Goal: Task Accomplishment & Management: Use online tool/utility

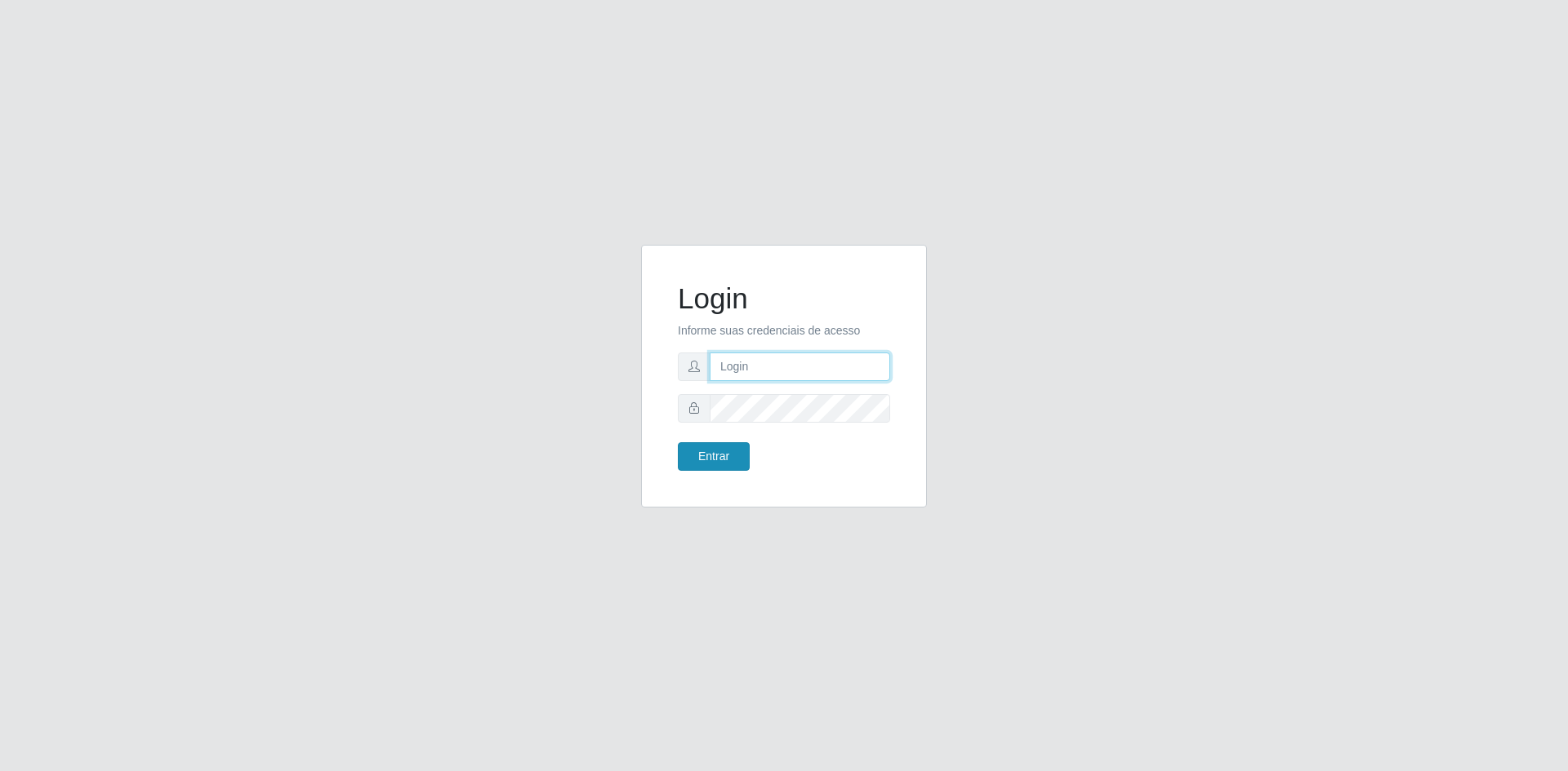
type input "[EMAIL_ADDRESS][DOMAIN_NAME]"
click at [731, 464] on button "Entrar" at bounding box center [713, 457] width 71 height 29
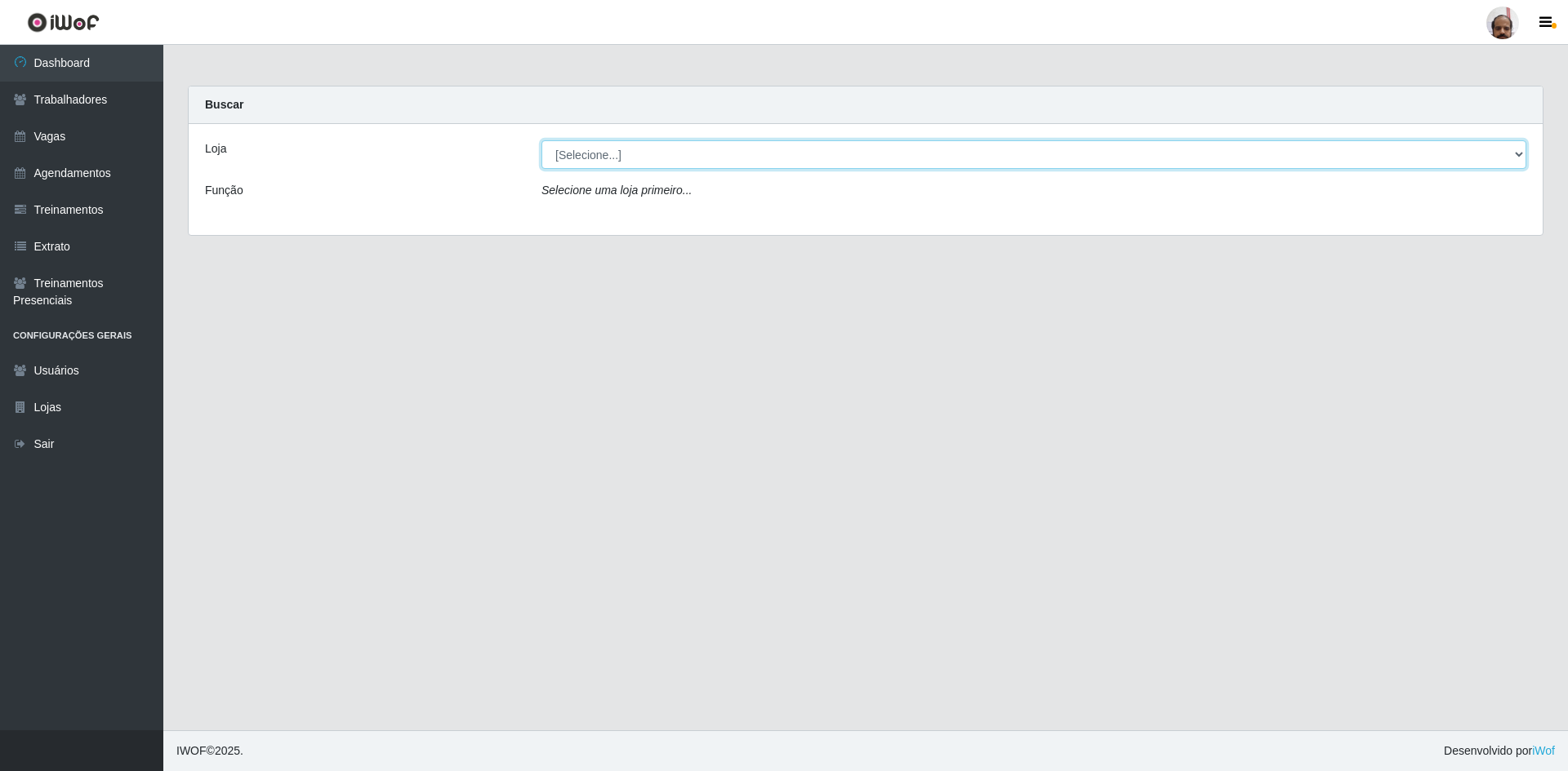
click at [589, 157] on select "[Selecione...] Mar Vermelho - Loja 05" at bounding box center [1033, 154] width 985 height 29
select select "252"
click at [541, 140] on select "[Selecione...] Mar Vermelho - Loja 05" at bounding box center [1033, 154] width 985 height 29
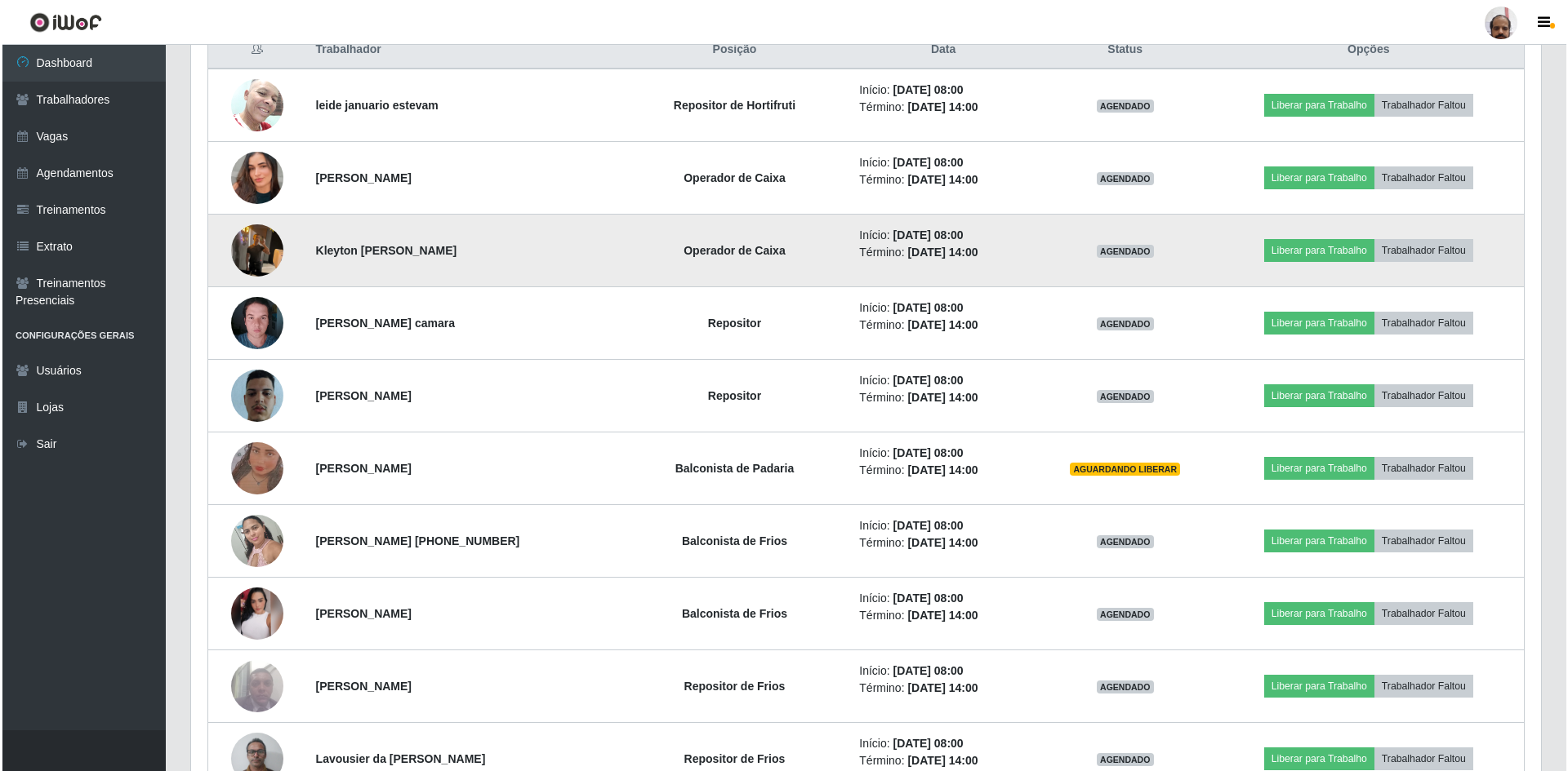
scroll to position [653, 0]
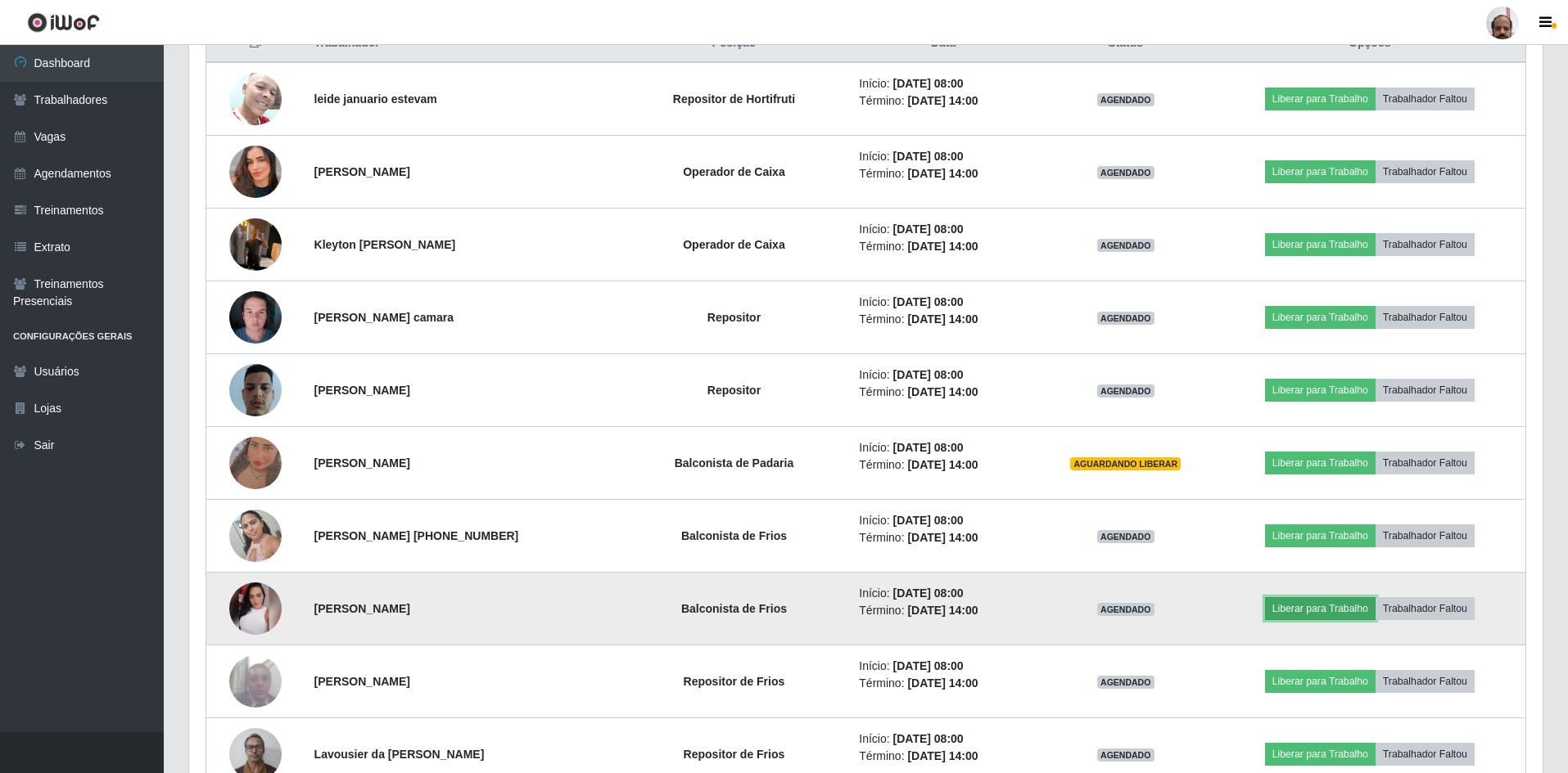
click at [1351, 608] on button "Liberar para Trabalho" at bounding box center [1319, 609] width 110 height 23
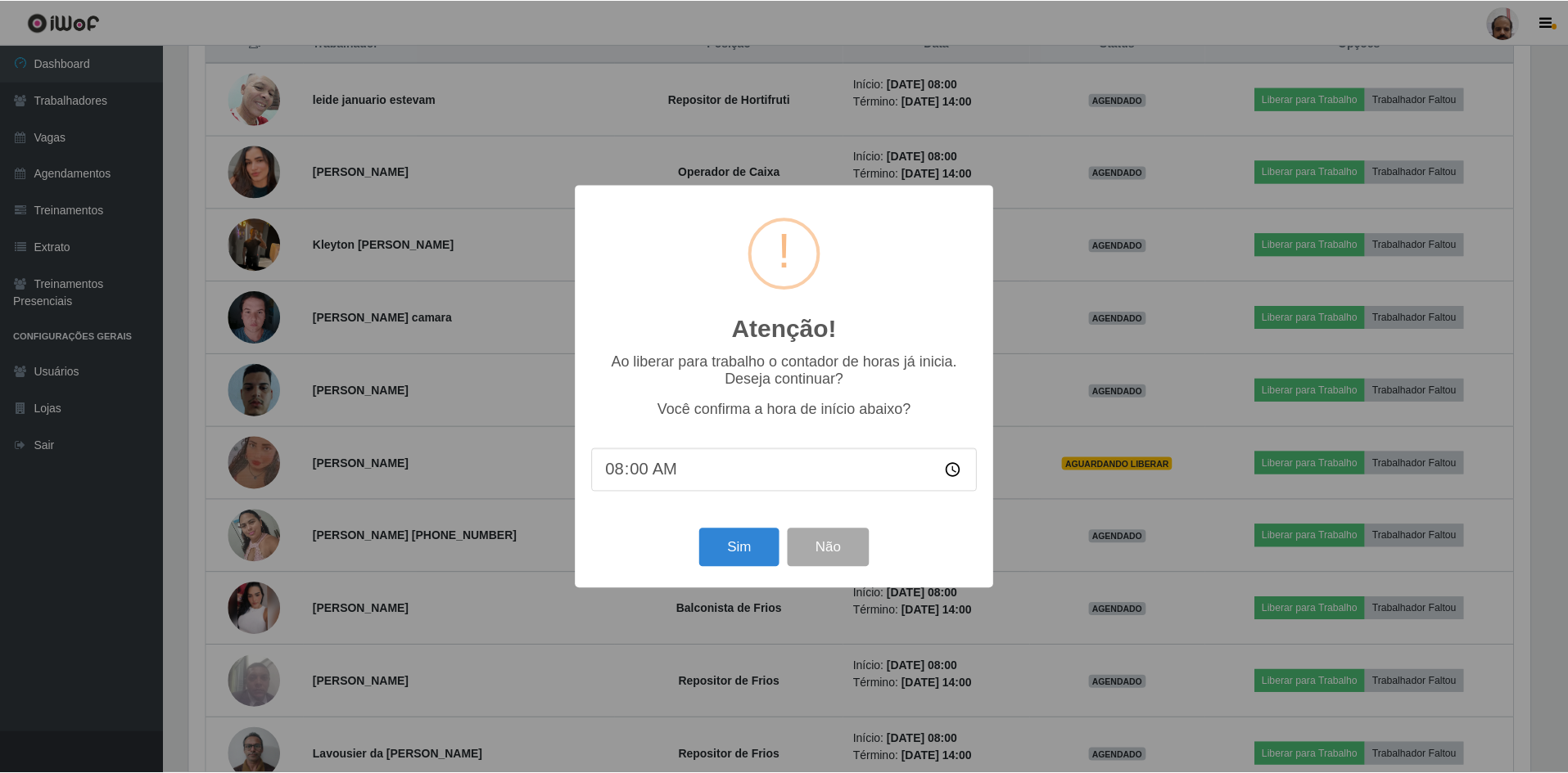
scroll to position [340, 1345]
click at [754, 553] on button "Sim" at bounding box center [740, 548] width 80 height 38
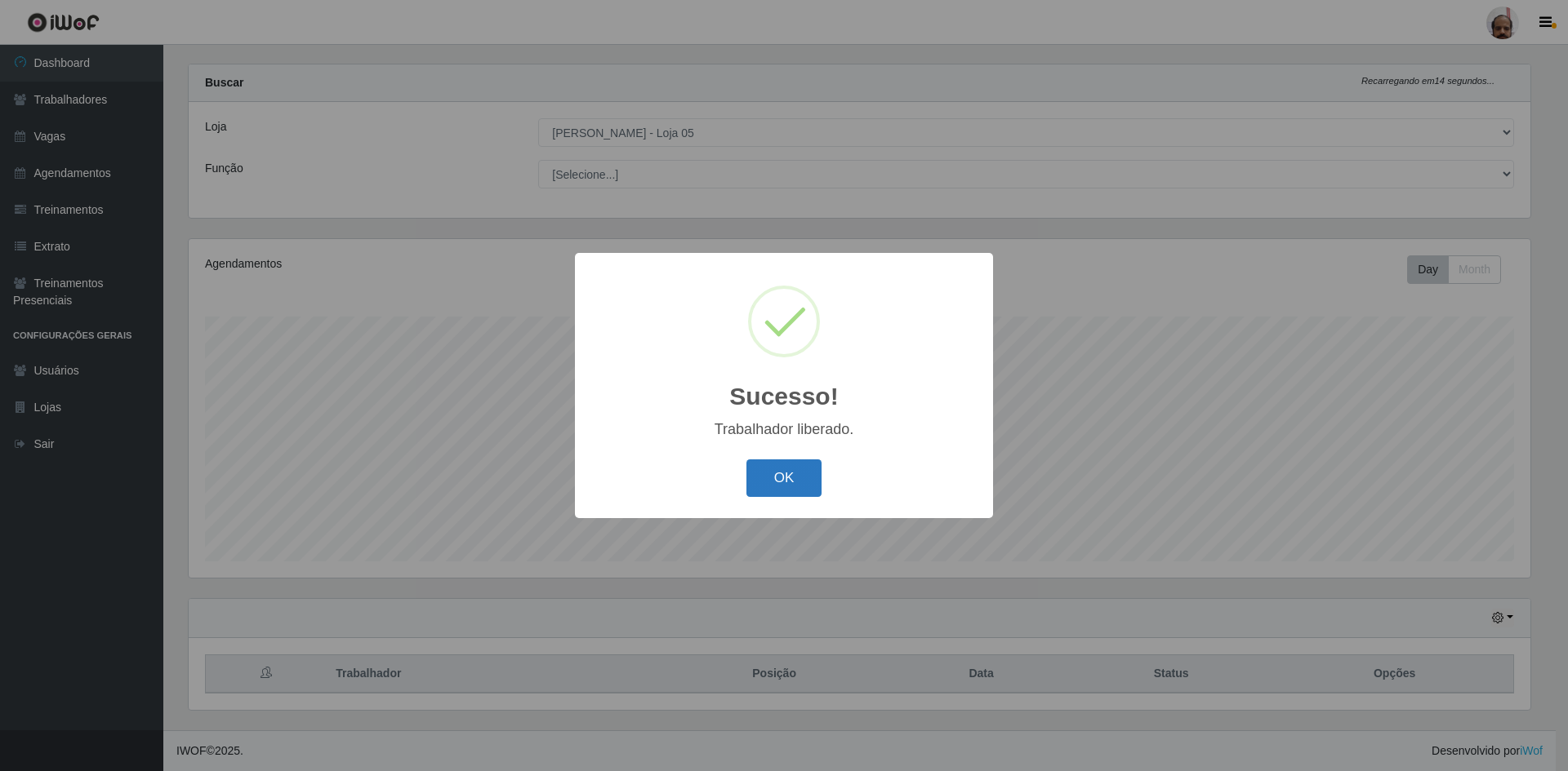
click at [786, 482] on button "OK" at bounding box center [784, 478] width 76 height 38
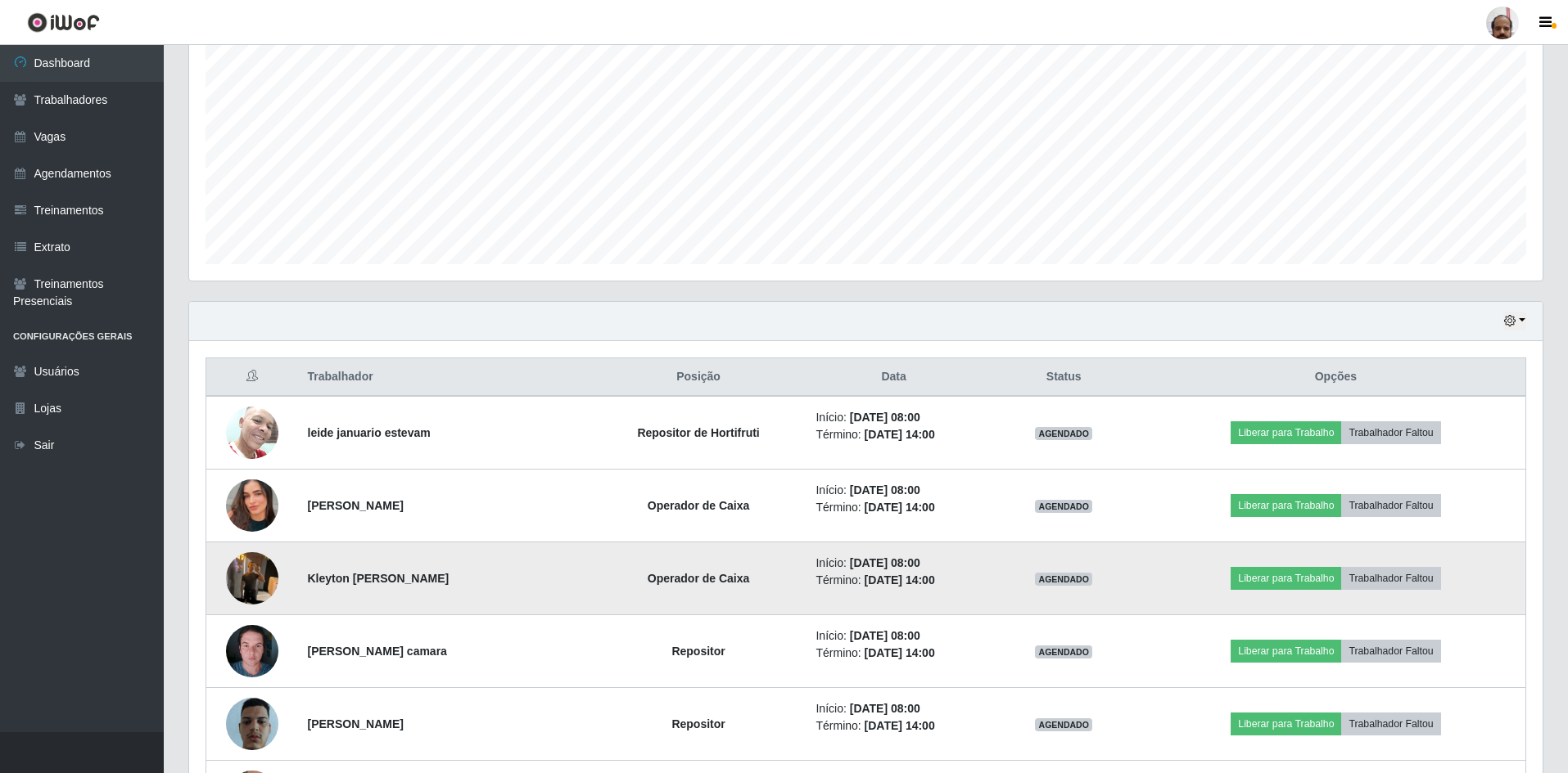
scroll to position [350, 0]
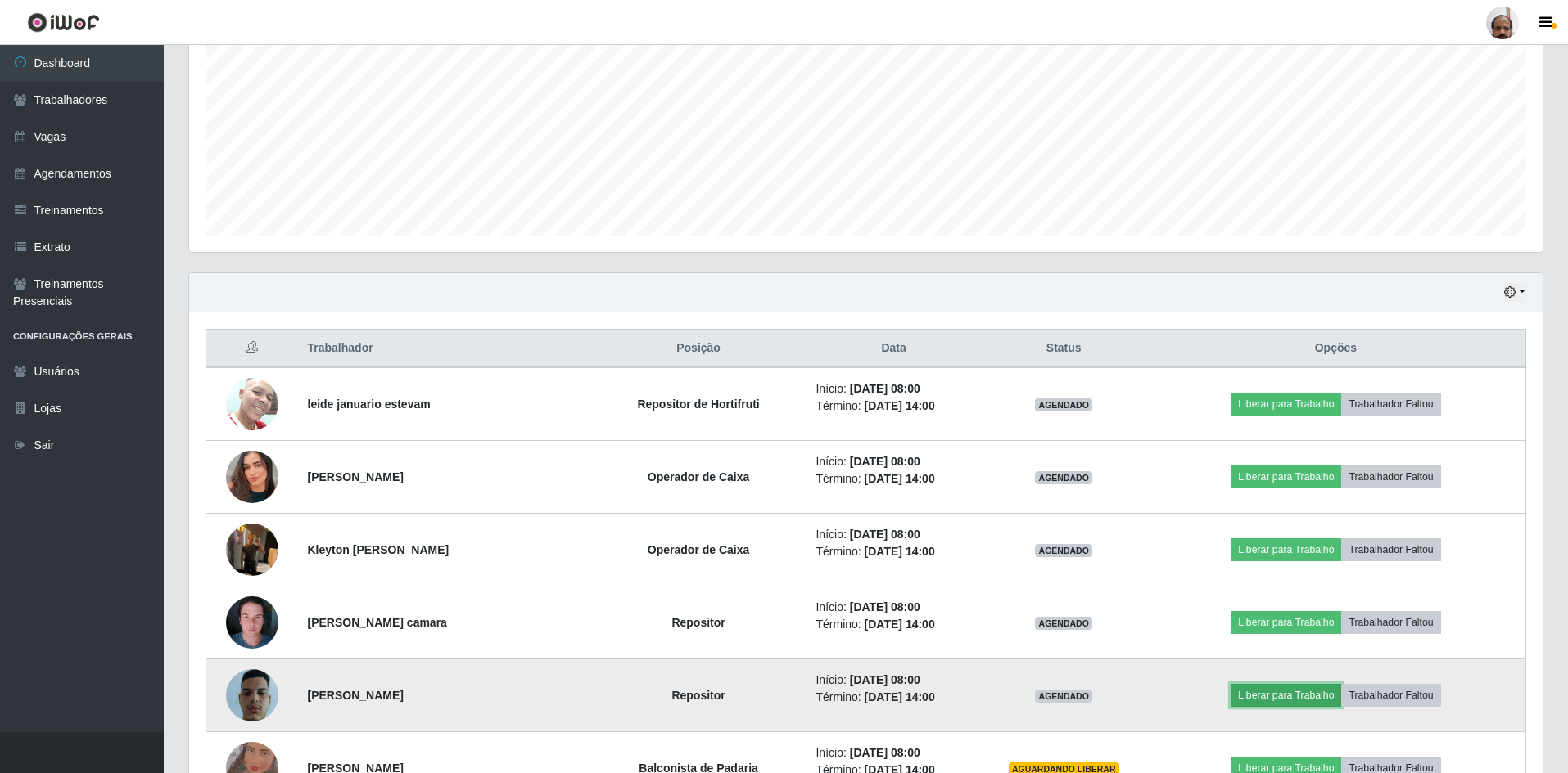
click at [1308, 695] on button "Liberar para Trabalho" at bounding box center [1285, 696] width 110 height 23
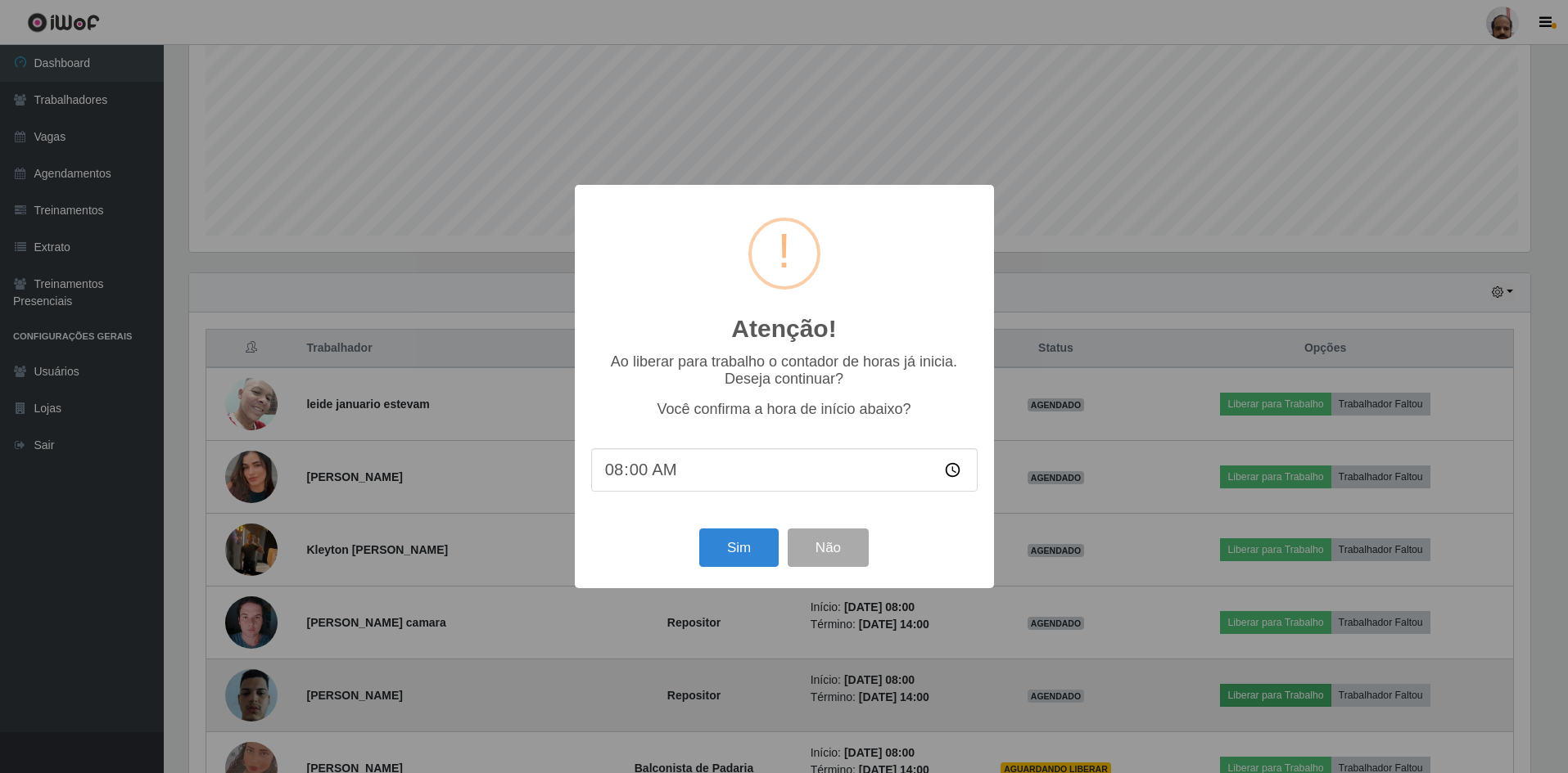
scroll to position [340, 1345]
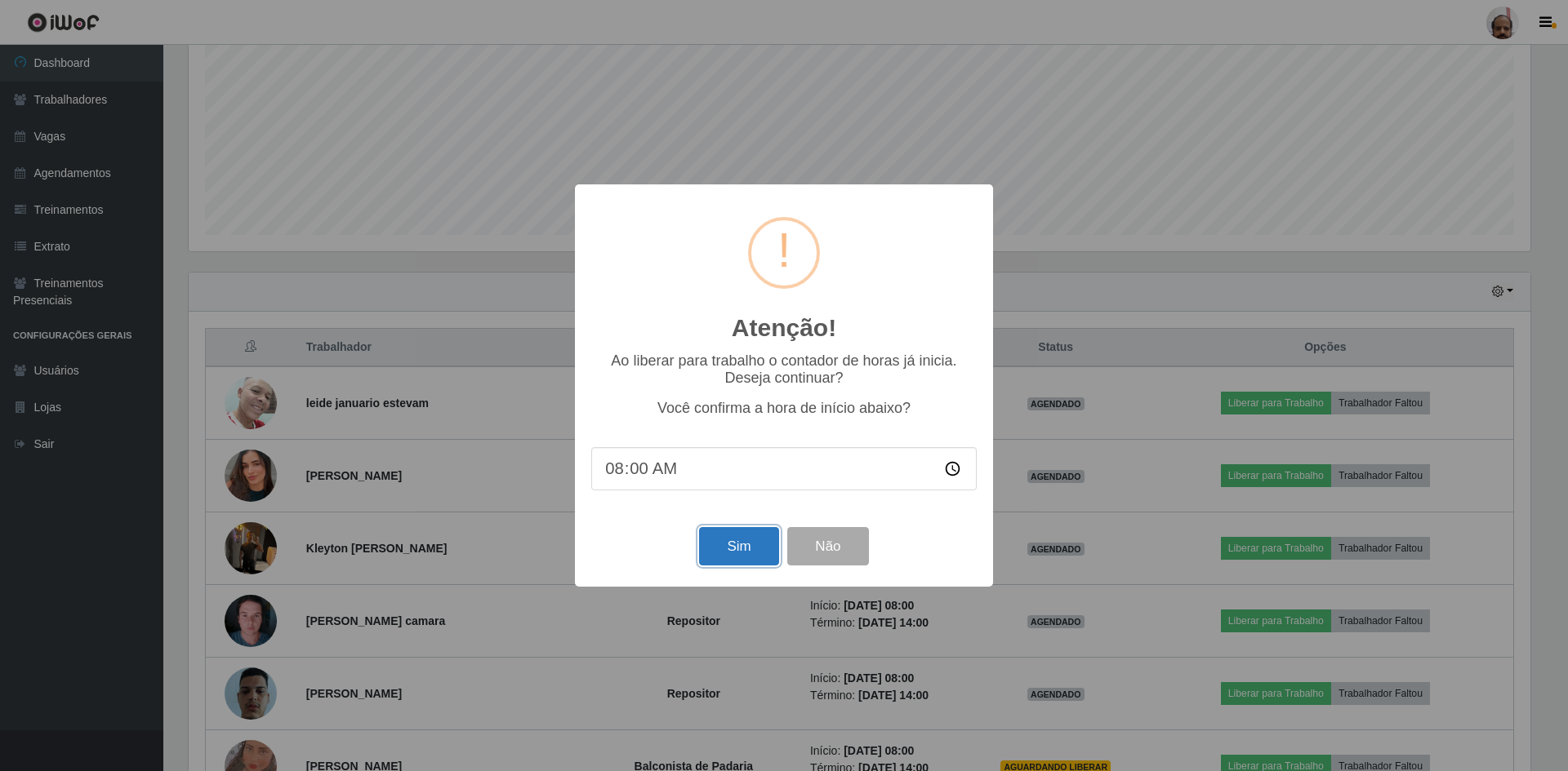
click at [731, 551] on button "Sim" at bounding box center [738, 546] width 79 height 38
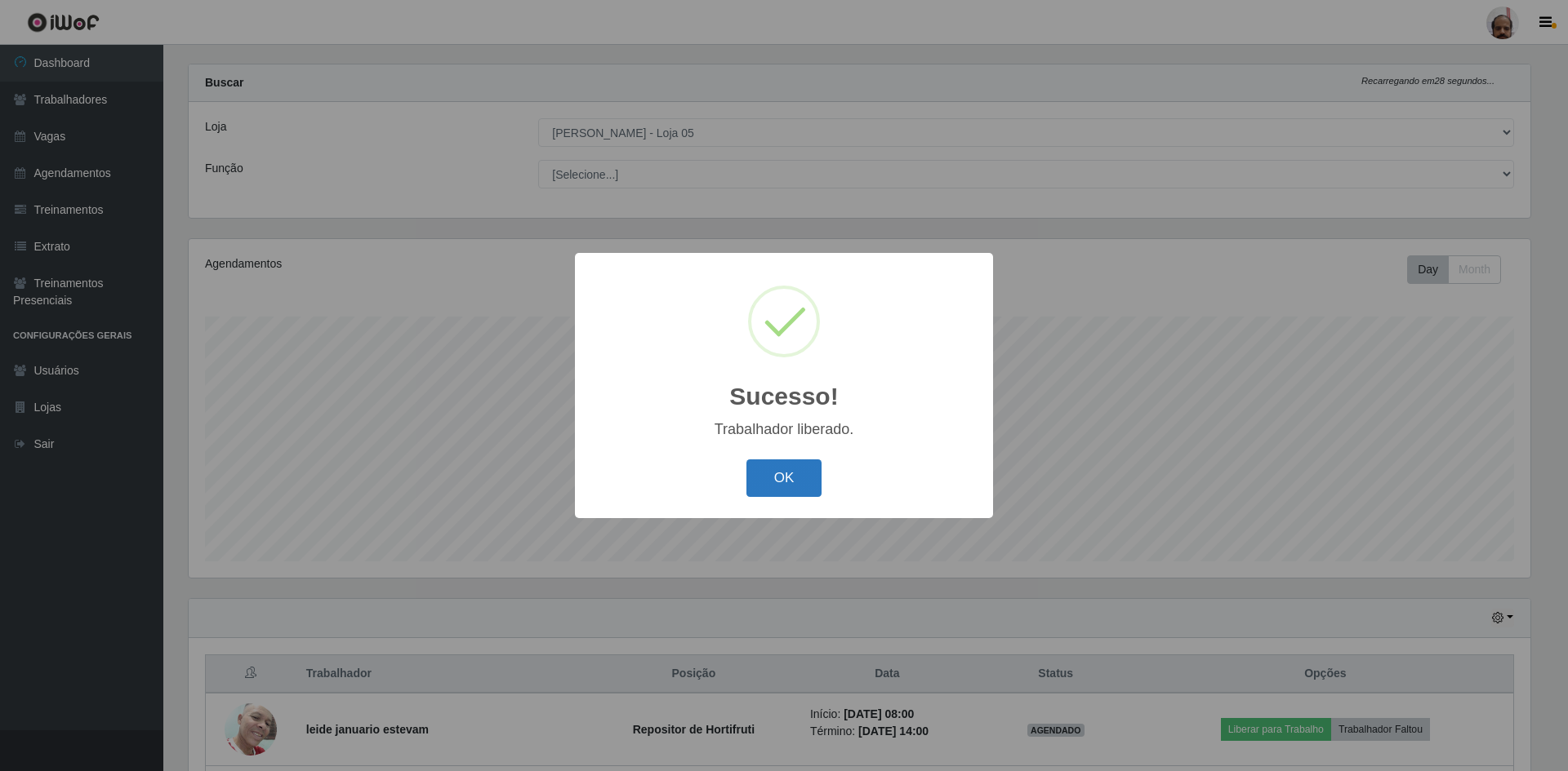
click at [789, 482] on button "OK" at bounding box center [784, 478] width 76 height 38
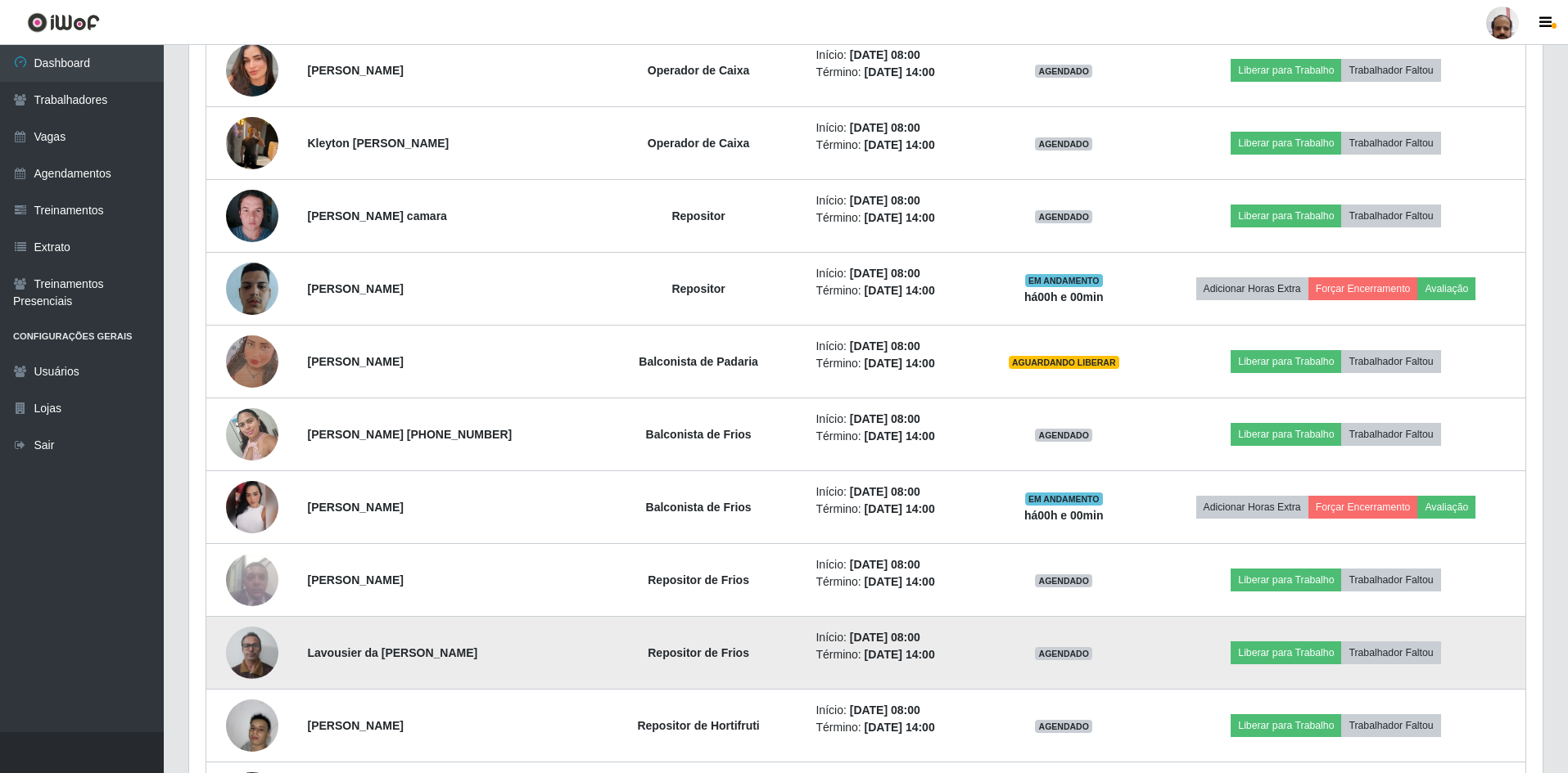
scroll to position [759, 0]
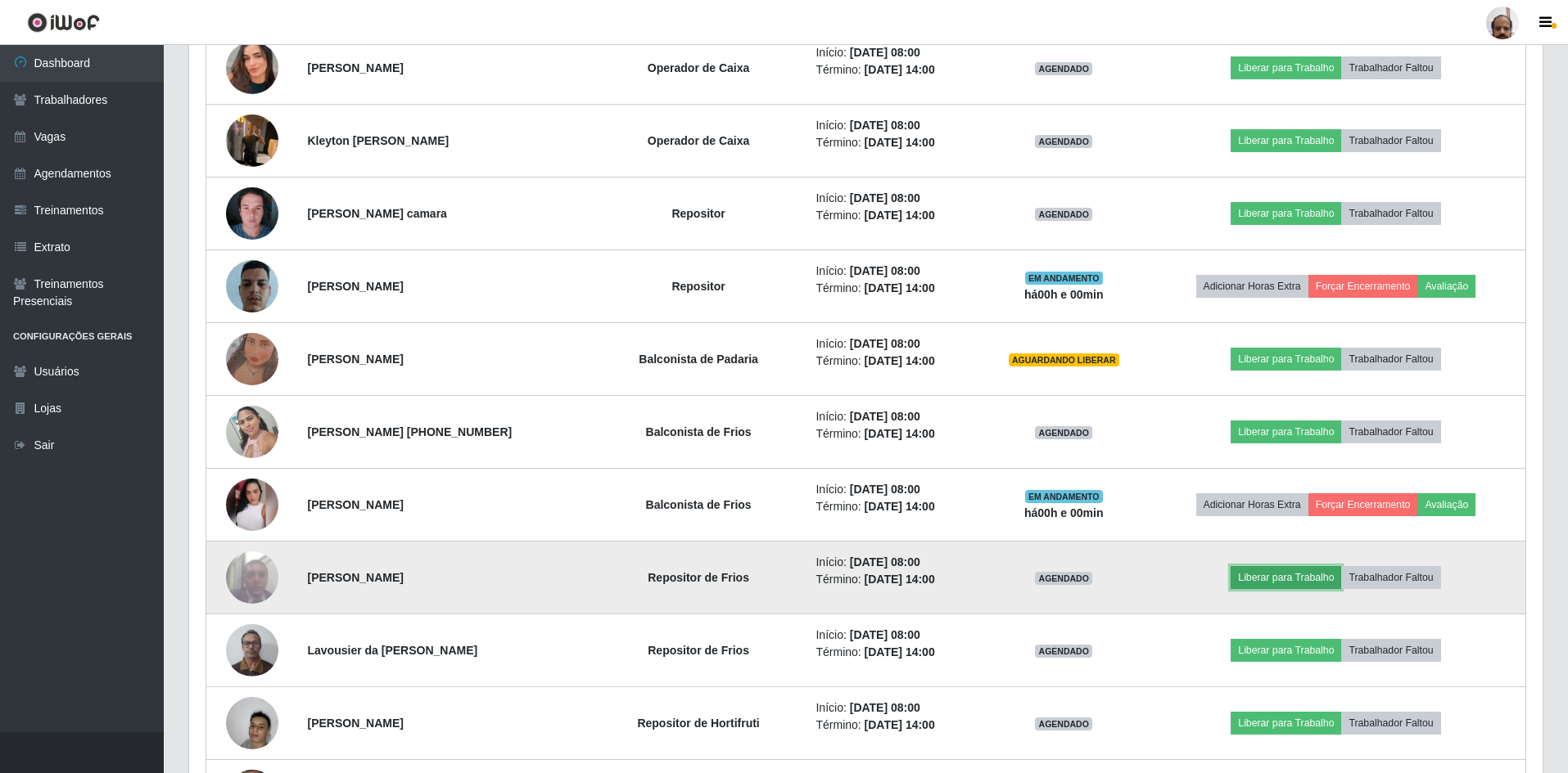
click at [1289, 575] on button "Liberar para Trabalho" at bounding box center [1285, 578] width 110 height 23
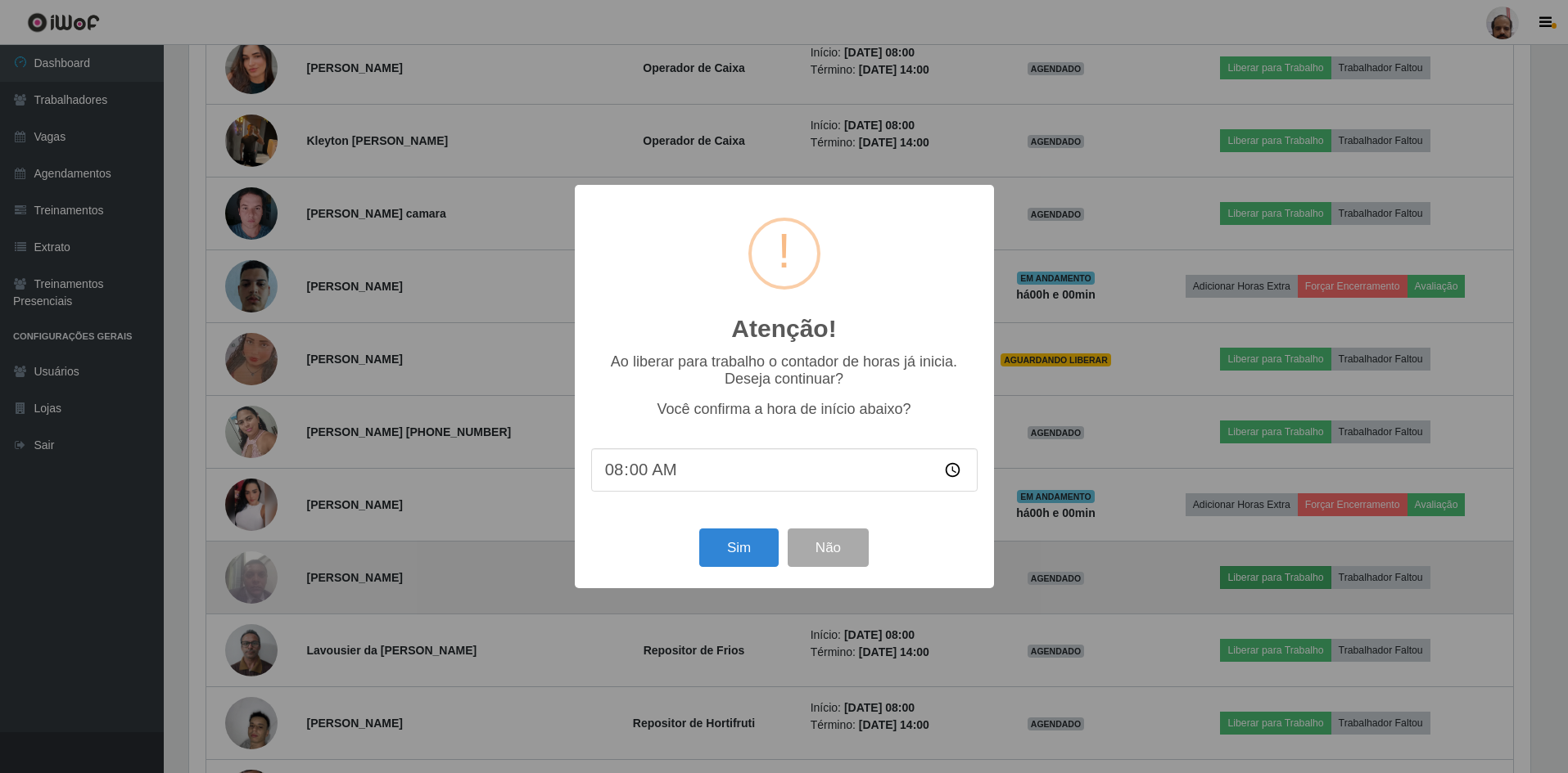
scroll to position [340, 1345]
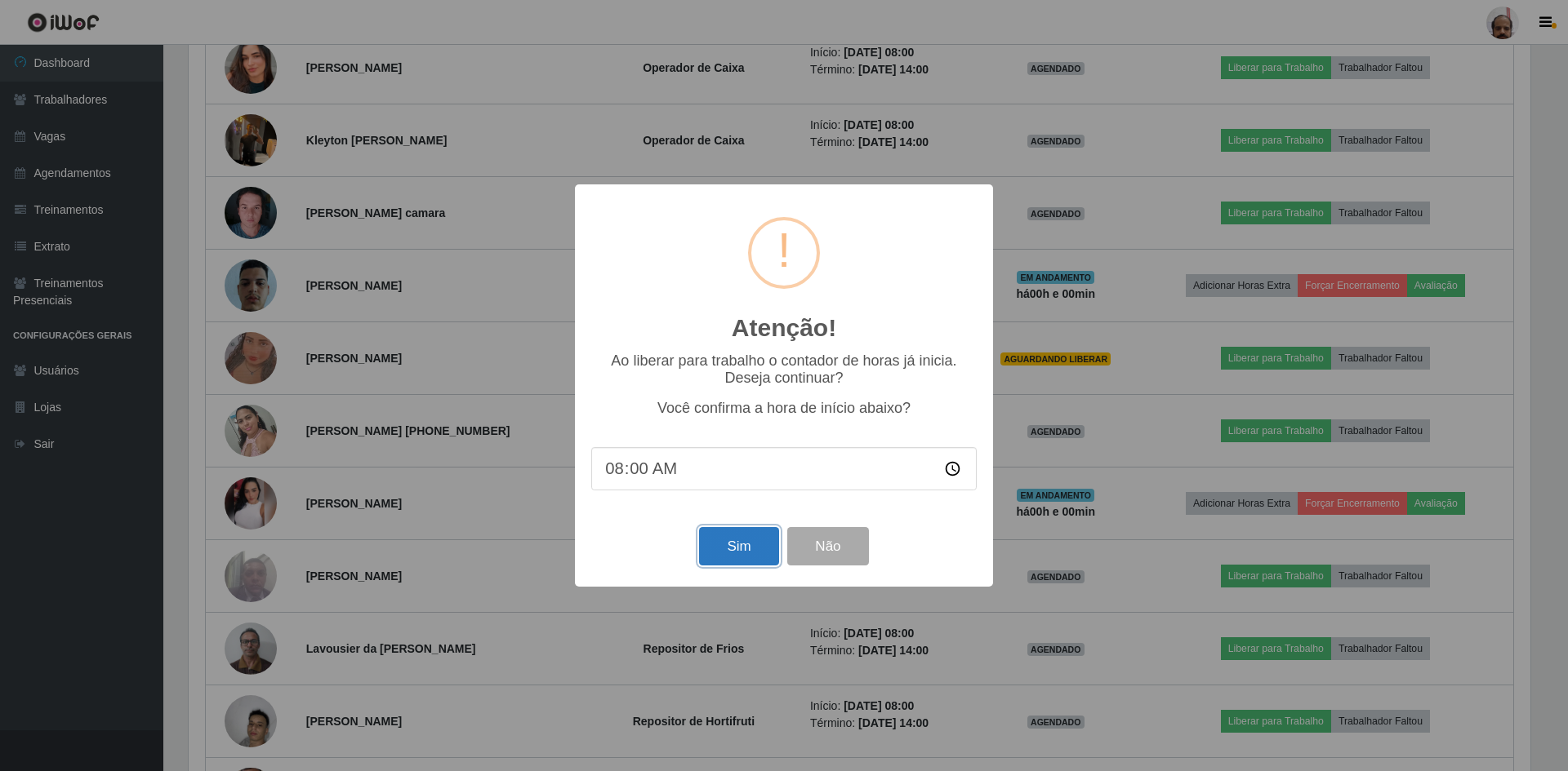
click at [744, 545] on button "Sim" at bounding box center [738, 546] width 79 height 38
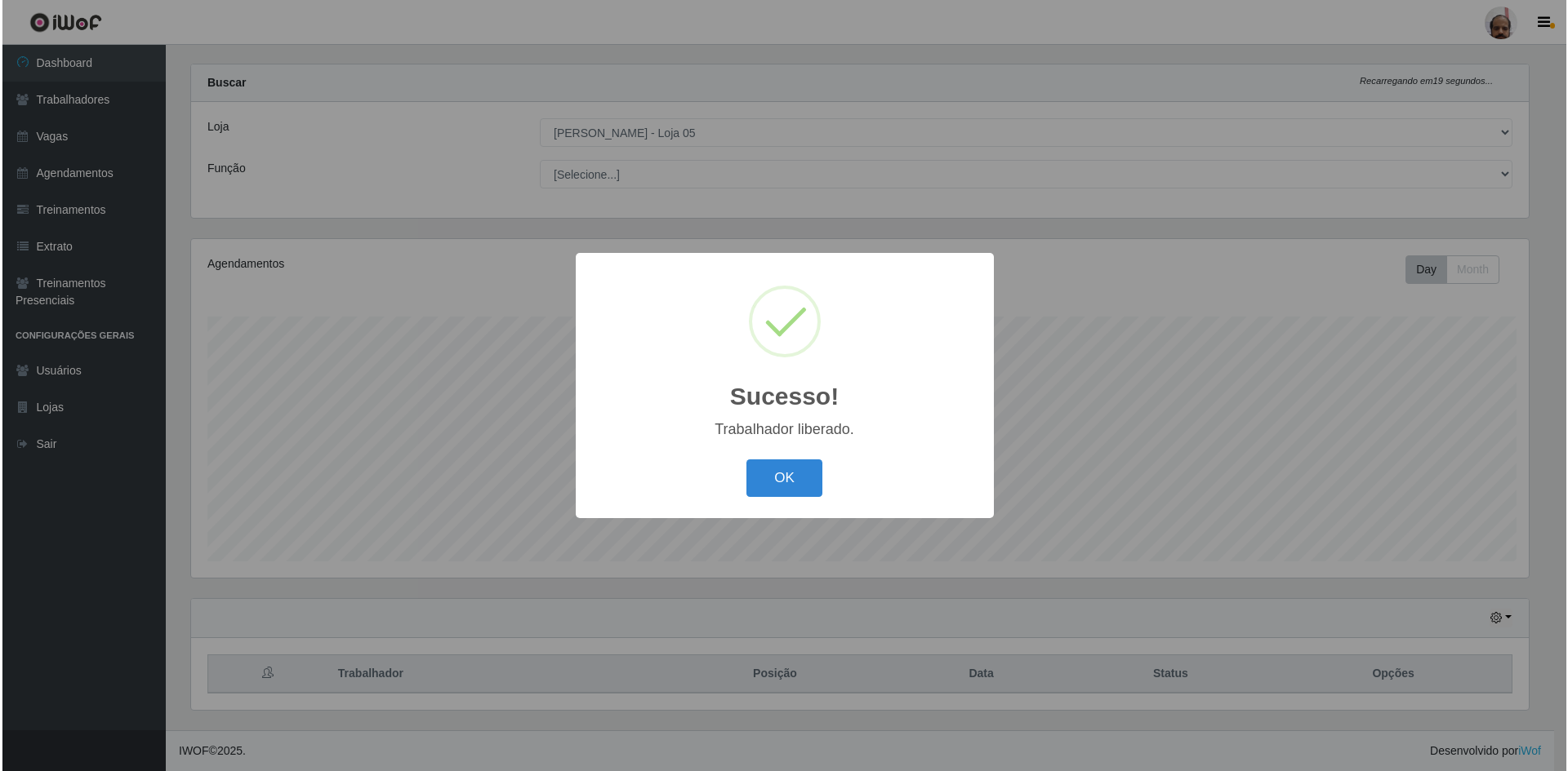
scroll to position [0, 0]
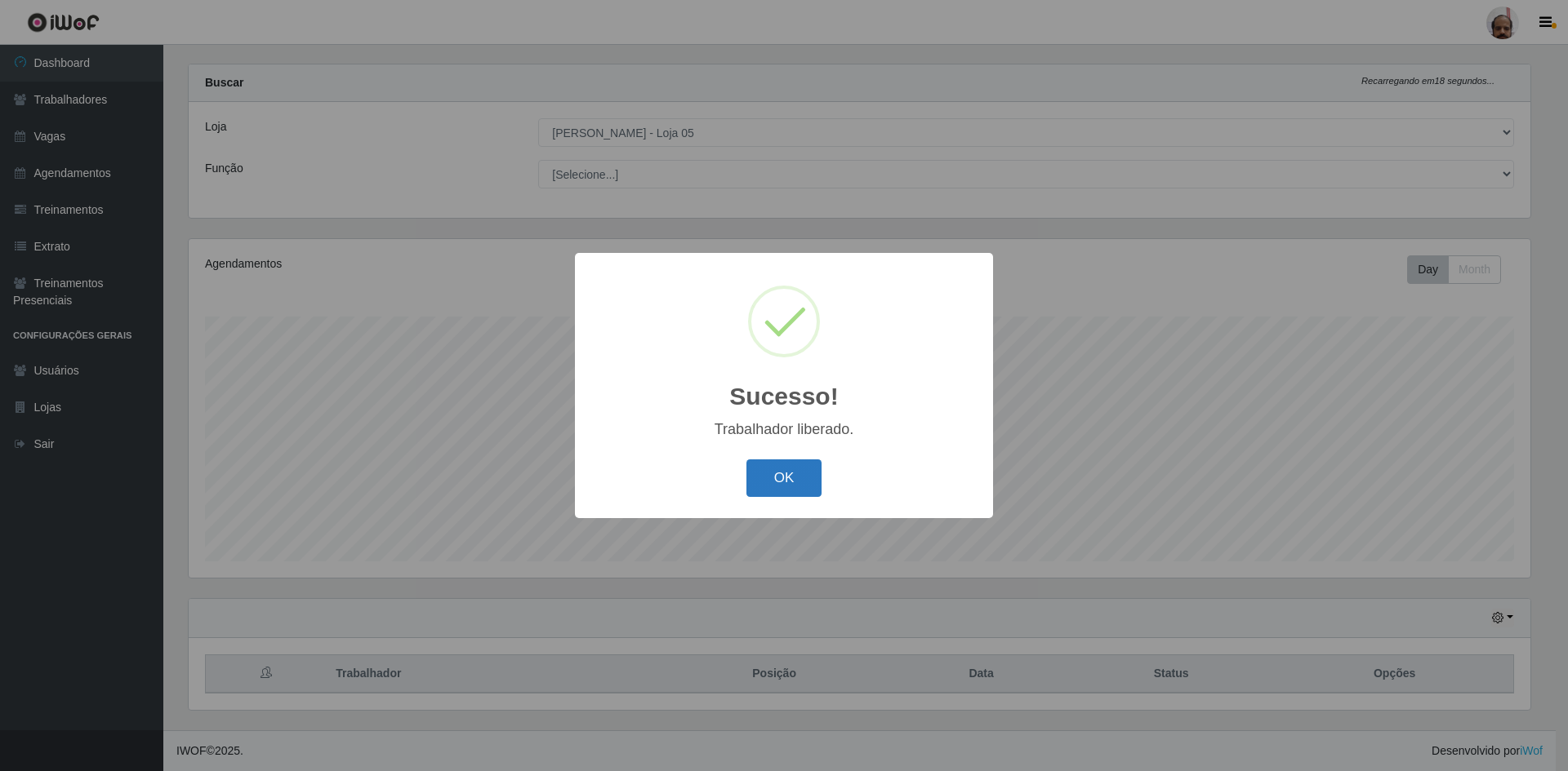
click at [780, 470] on button "OK" at bounding box center [784, 478] width 76 height 38
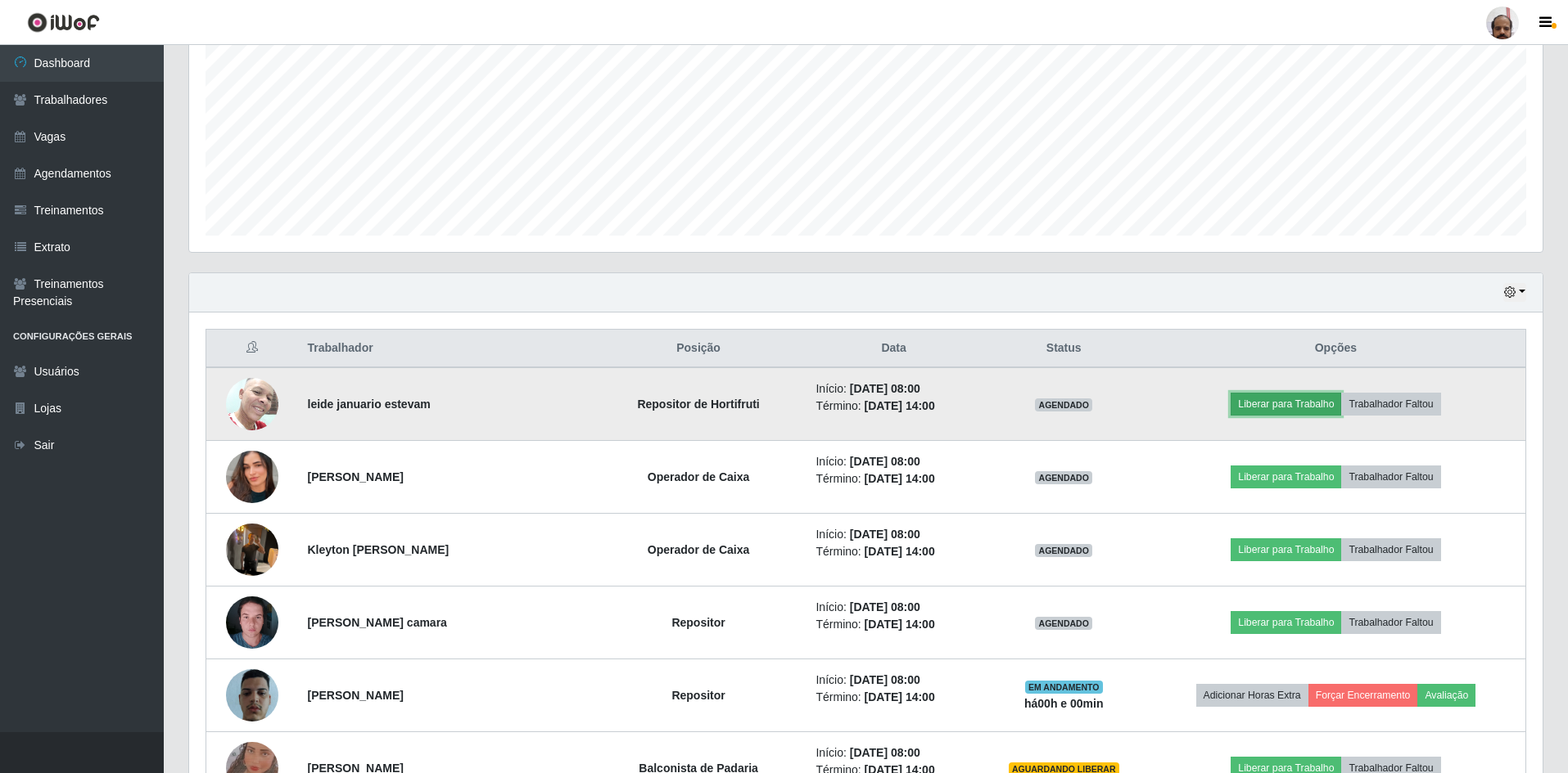
click at [1309, 405] on button "Liberar para Trabalho" at bounding box center [1285, 404] width 110 height 23
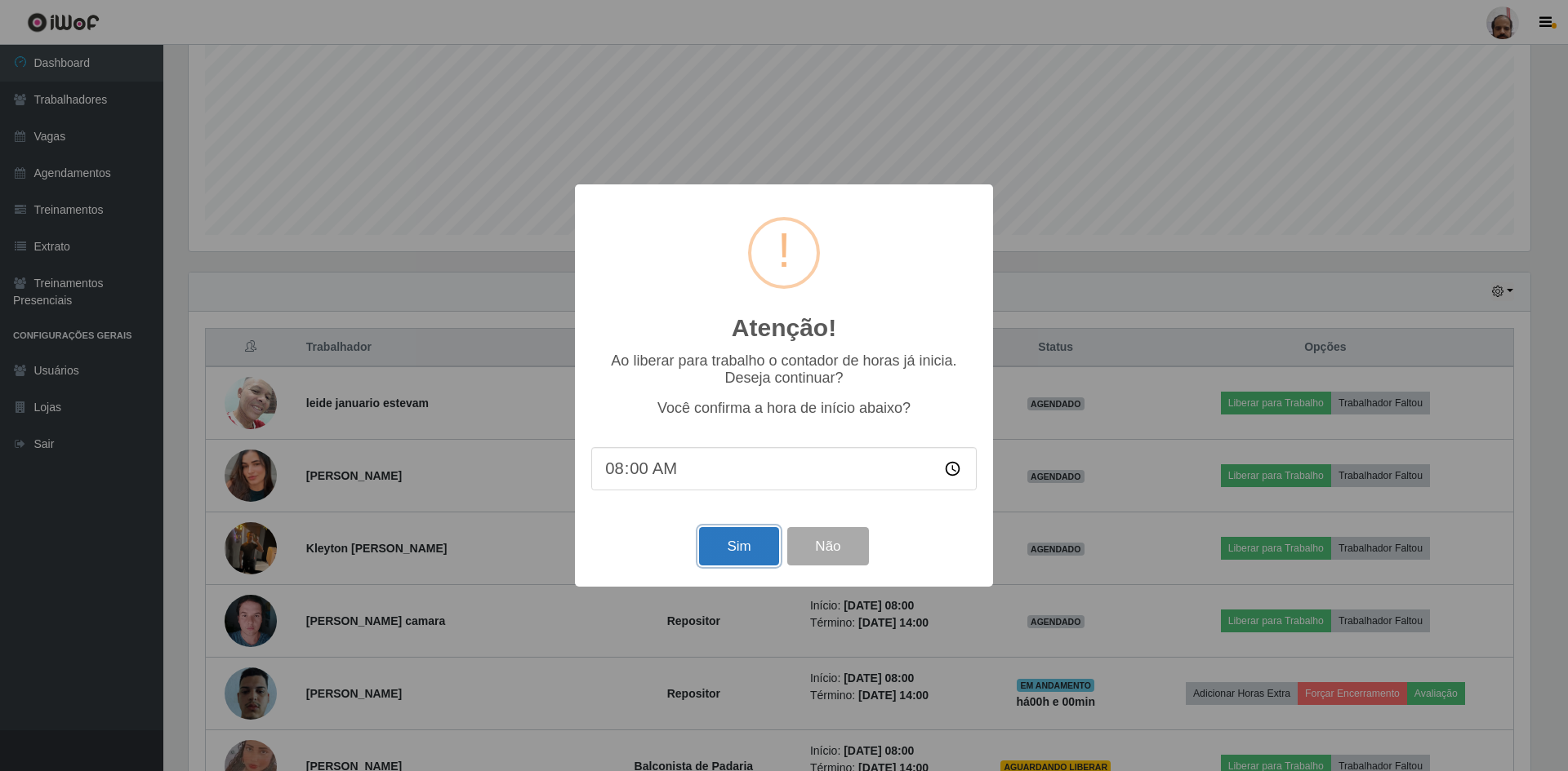
click at [754, 545] on button "Sim" at bounding box center [738, 546] width 79 height 38
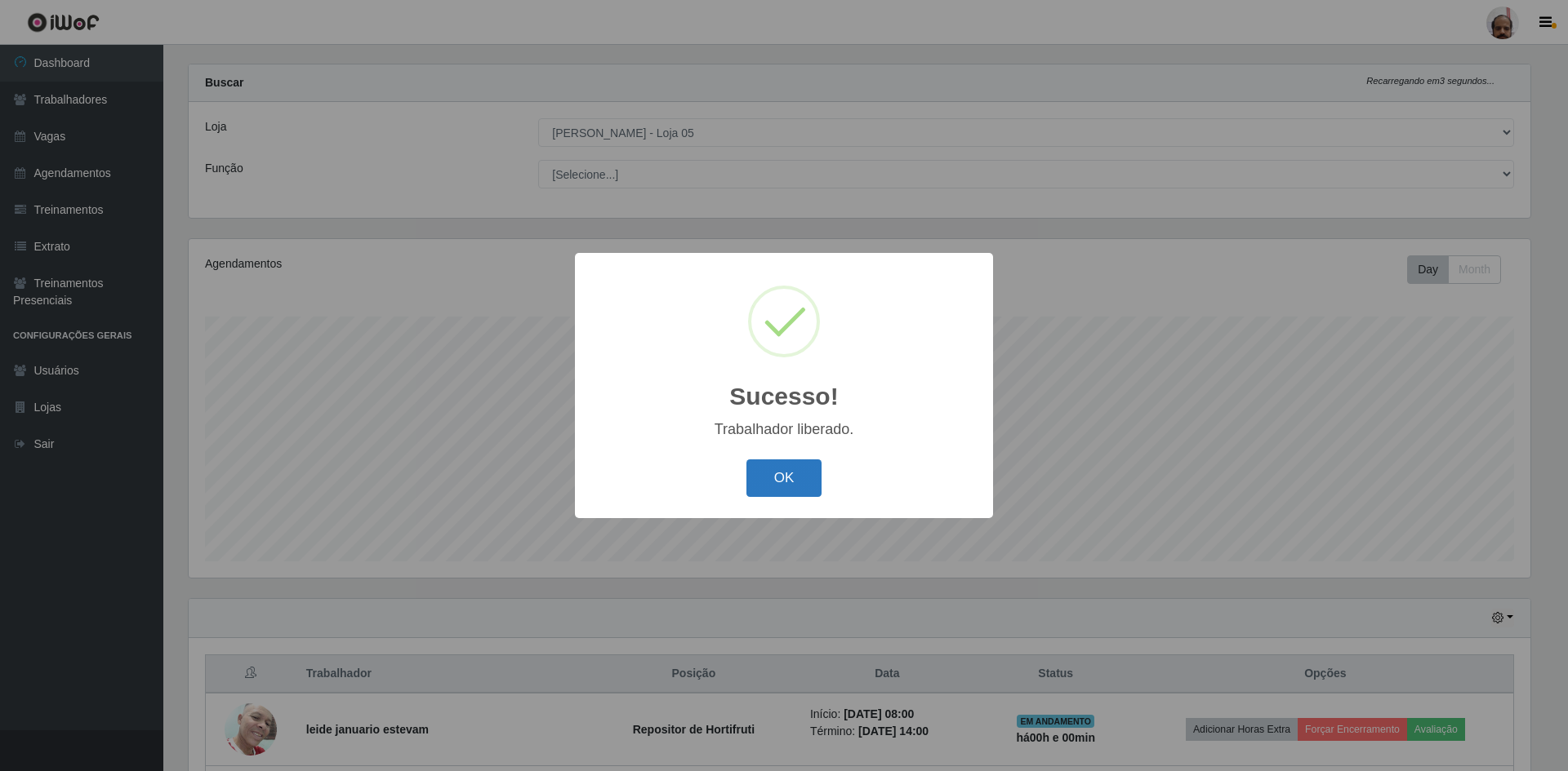
click at [777, 480] on button "OK" at bounding box center [784, 478] width 76 height 38
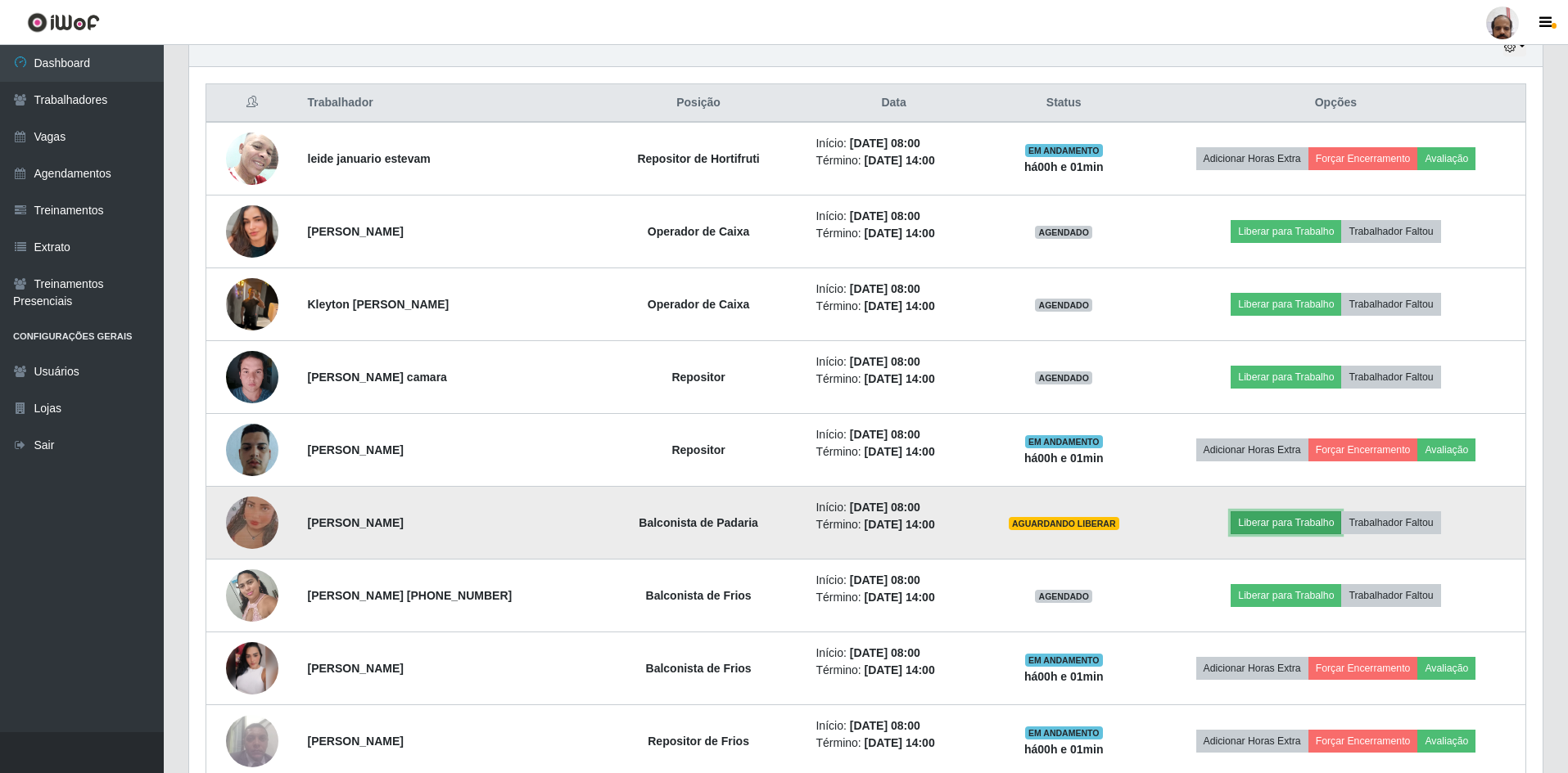
click at [1314, 521] on button "Liberar para Trabalho" at bounding box center [1285, 523] width 110 height 23
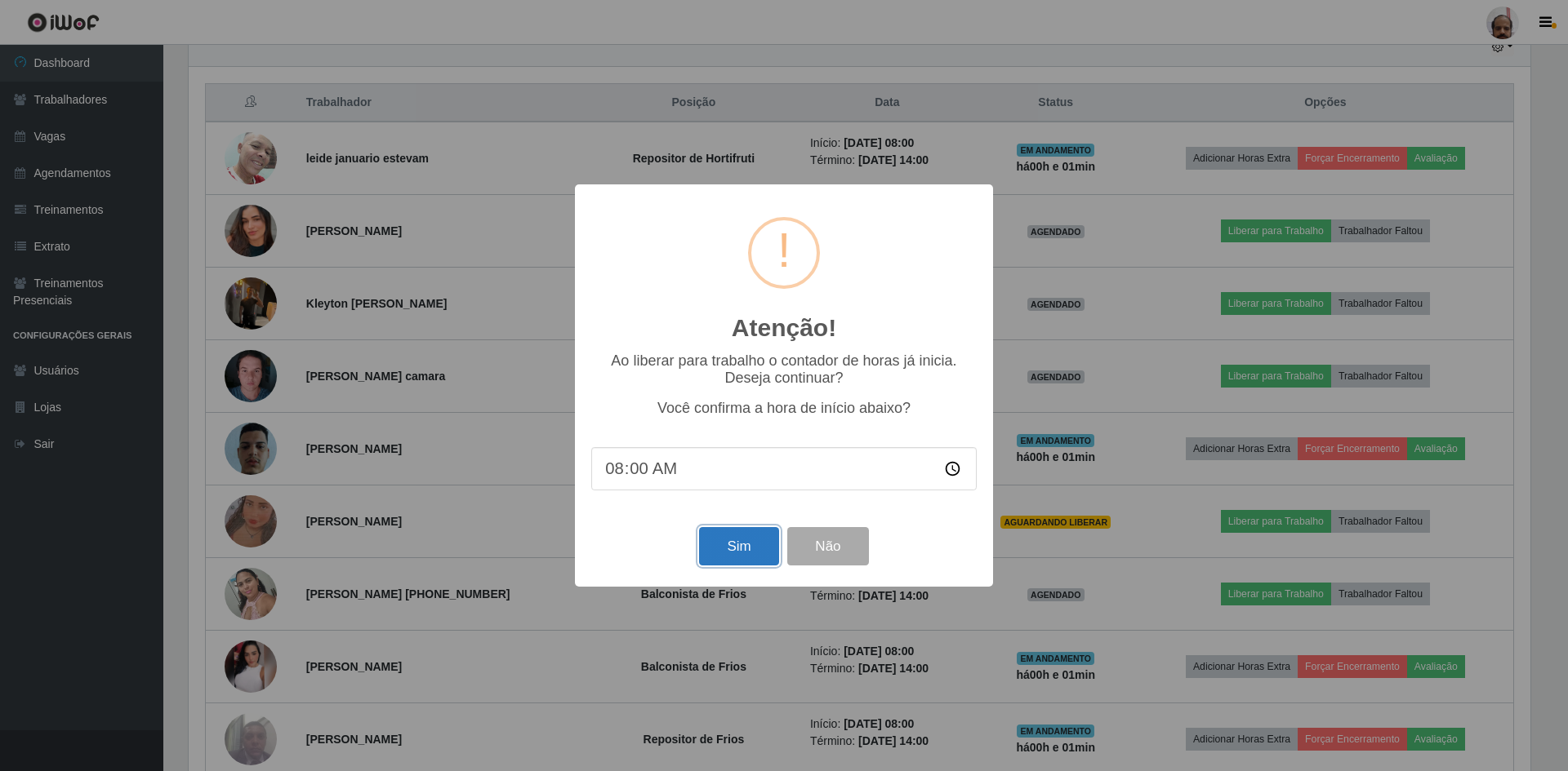
click at [741, 555] on button "Sim" at bounding box center [738, 546] width 79 height 38
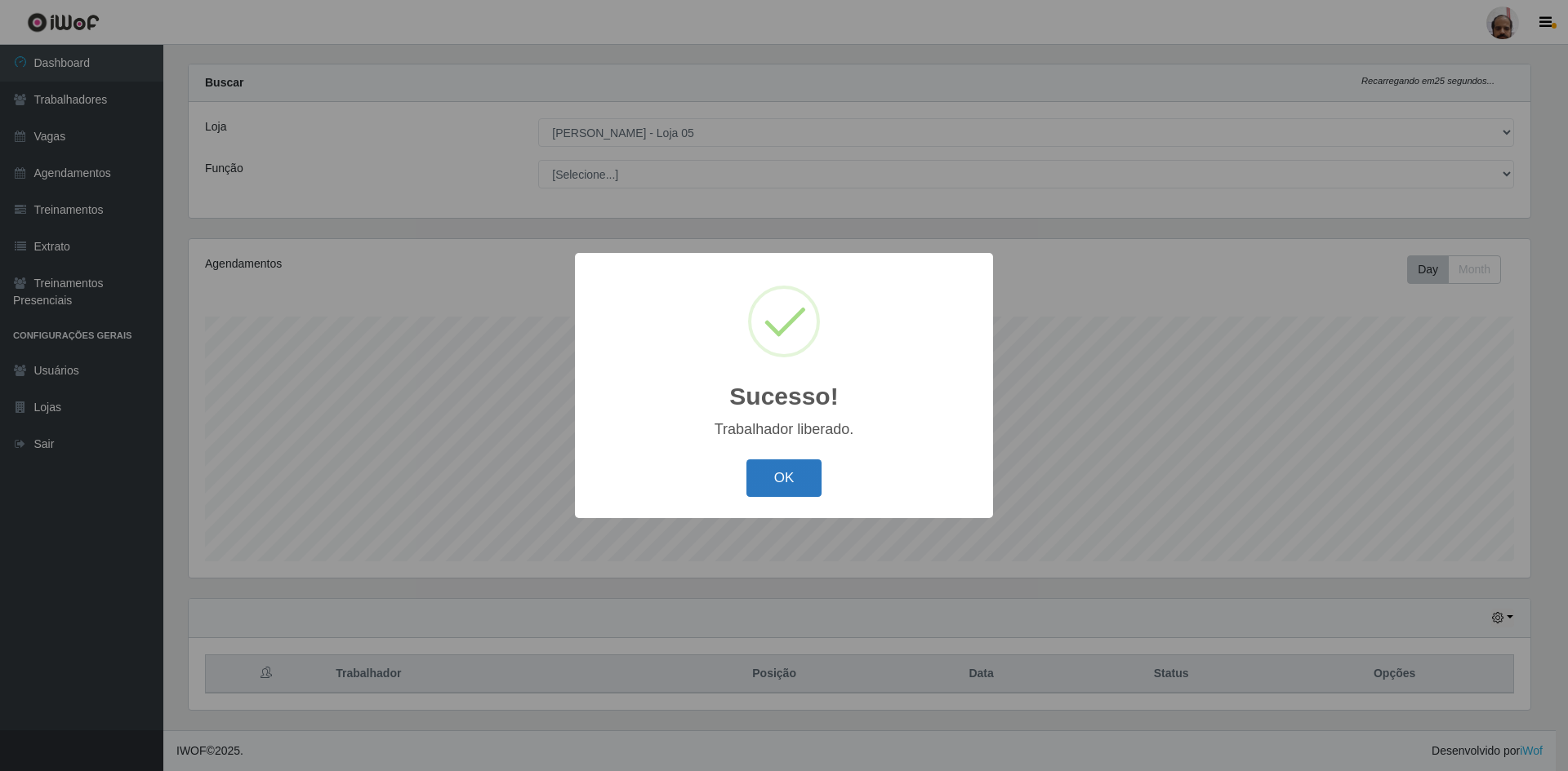
click at [791, 475] on button "OK" at bounding box center [784, 478] width 76 height 38
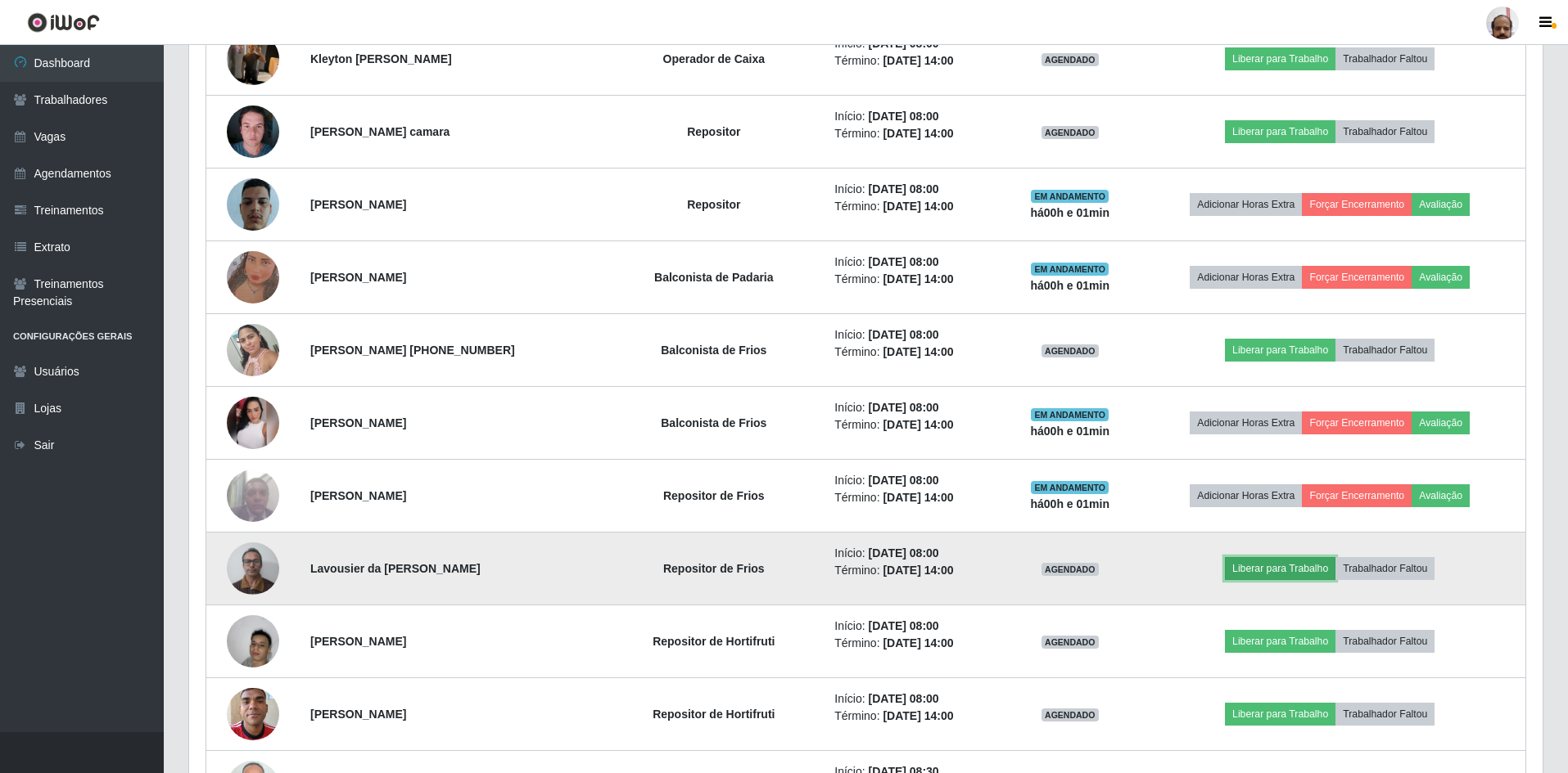
click at [1305, 565] on button "Liberar para Trabalho" at bounding box center [1279, 569] width 110 height 23
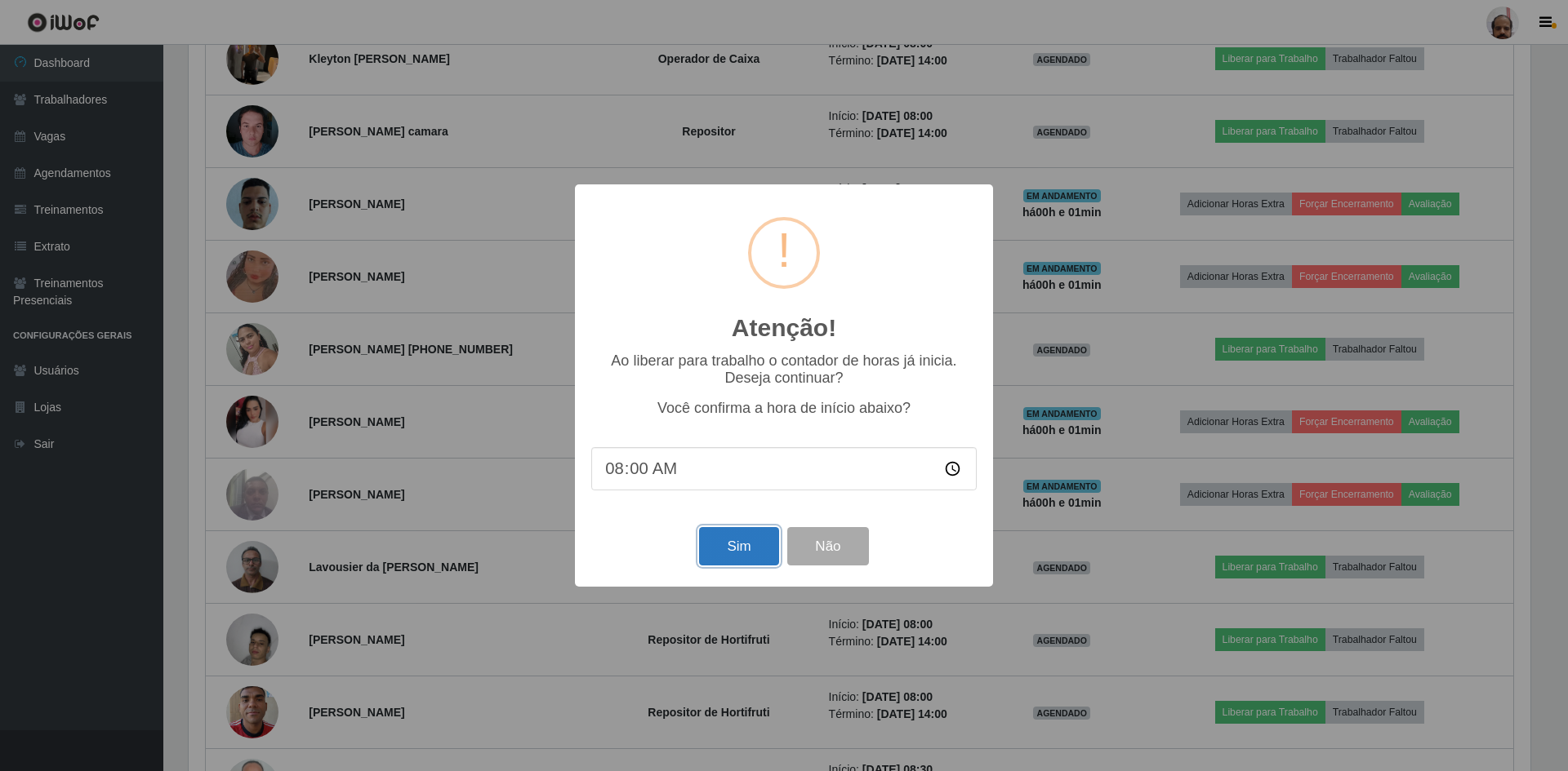
click at [732, 547] on button "Sim" at bounding box center [738, 546] width 79 height 38
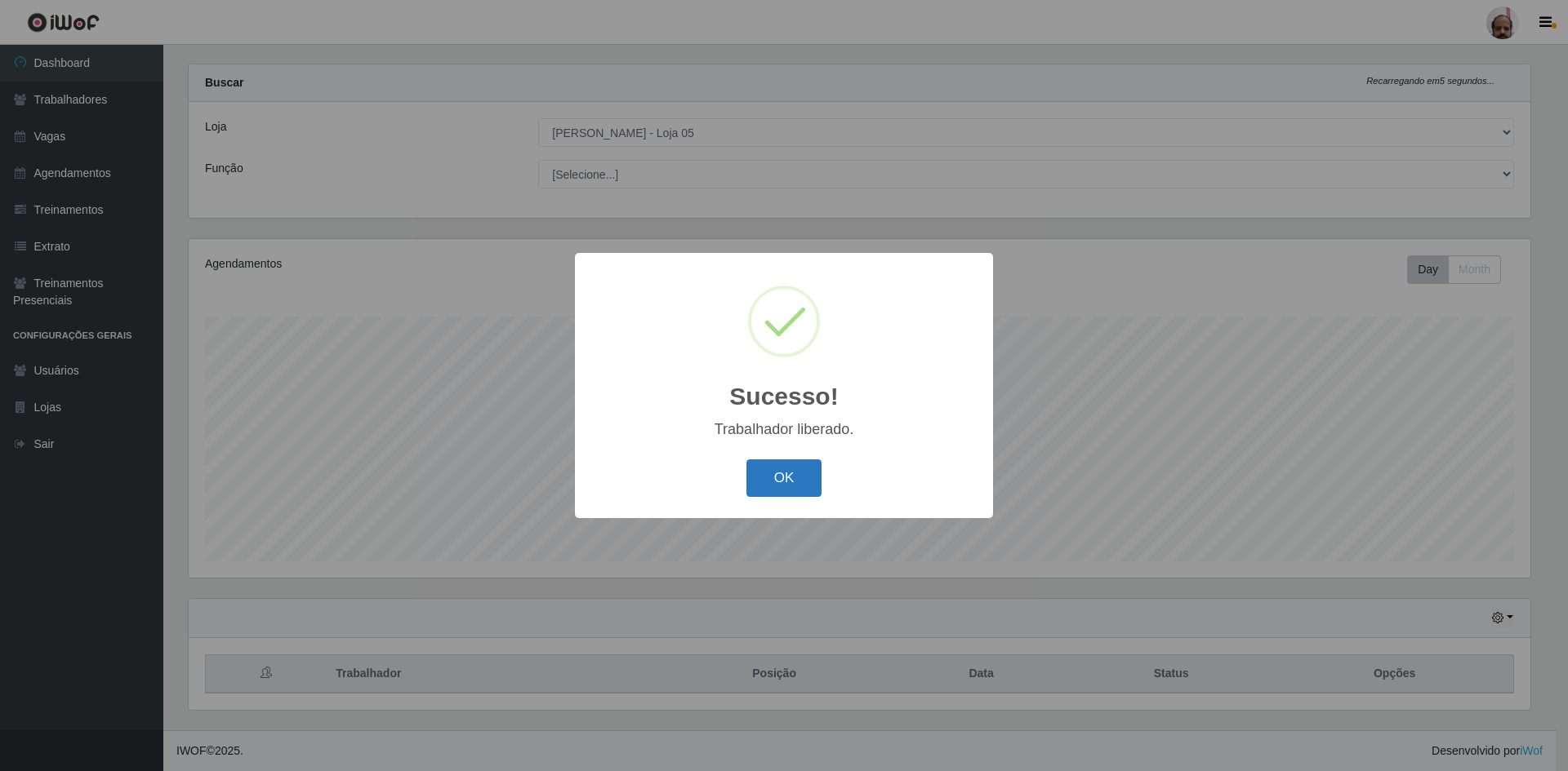
click at [778, 483] on button "OK" at bounding box center [784, 478] width 76 height 38
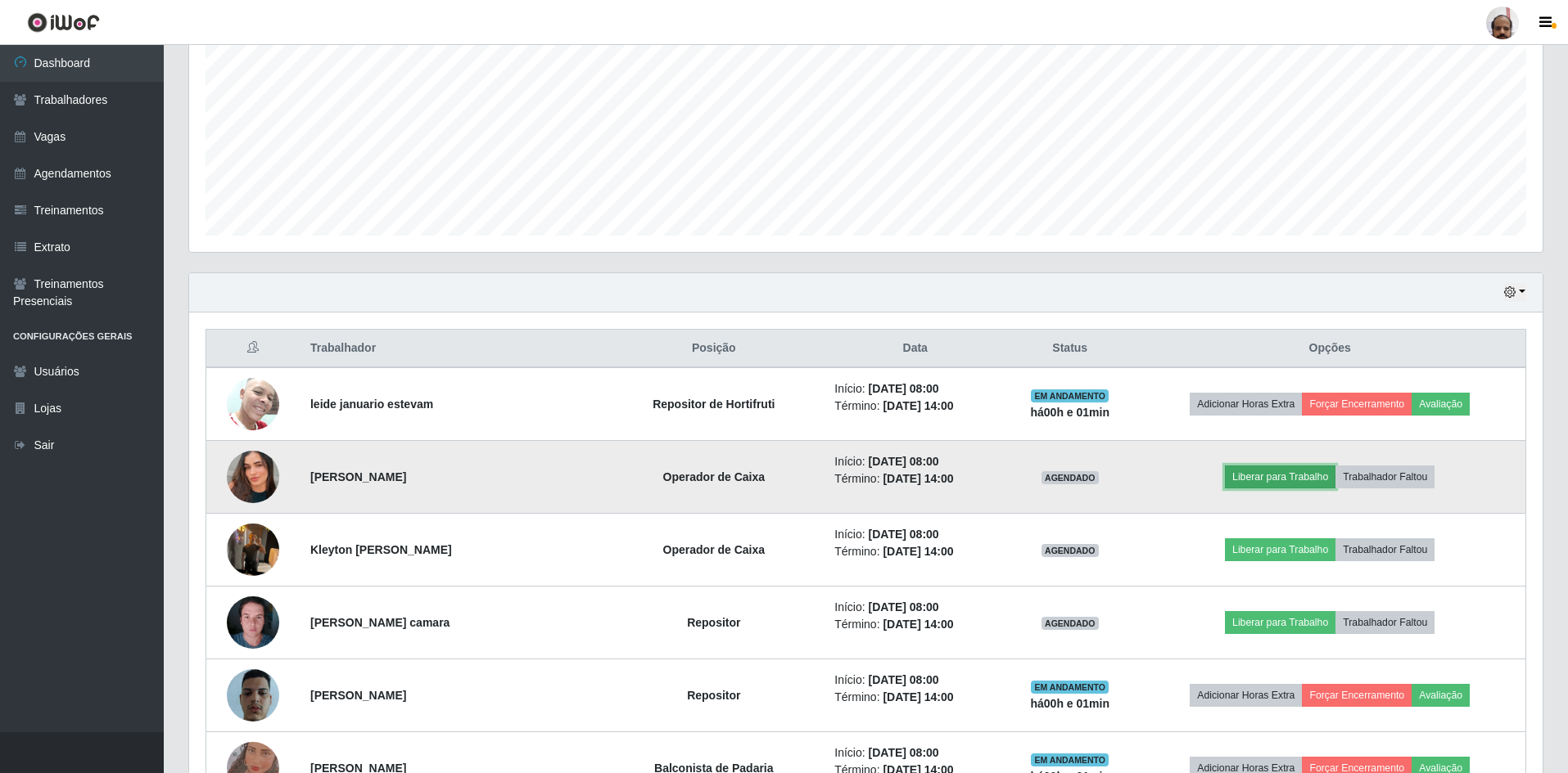
click at [1275, 478] on button "Liberar para Trabalho" at bounding box center [1279, 477] width 110 height 23
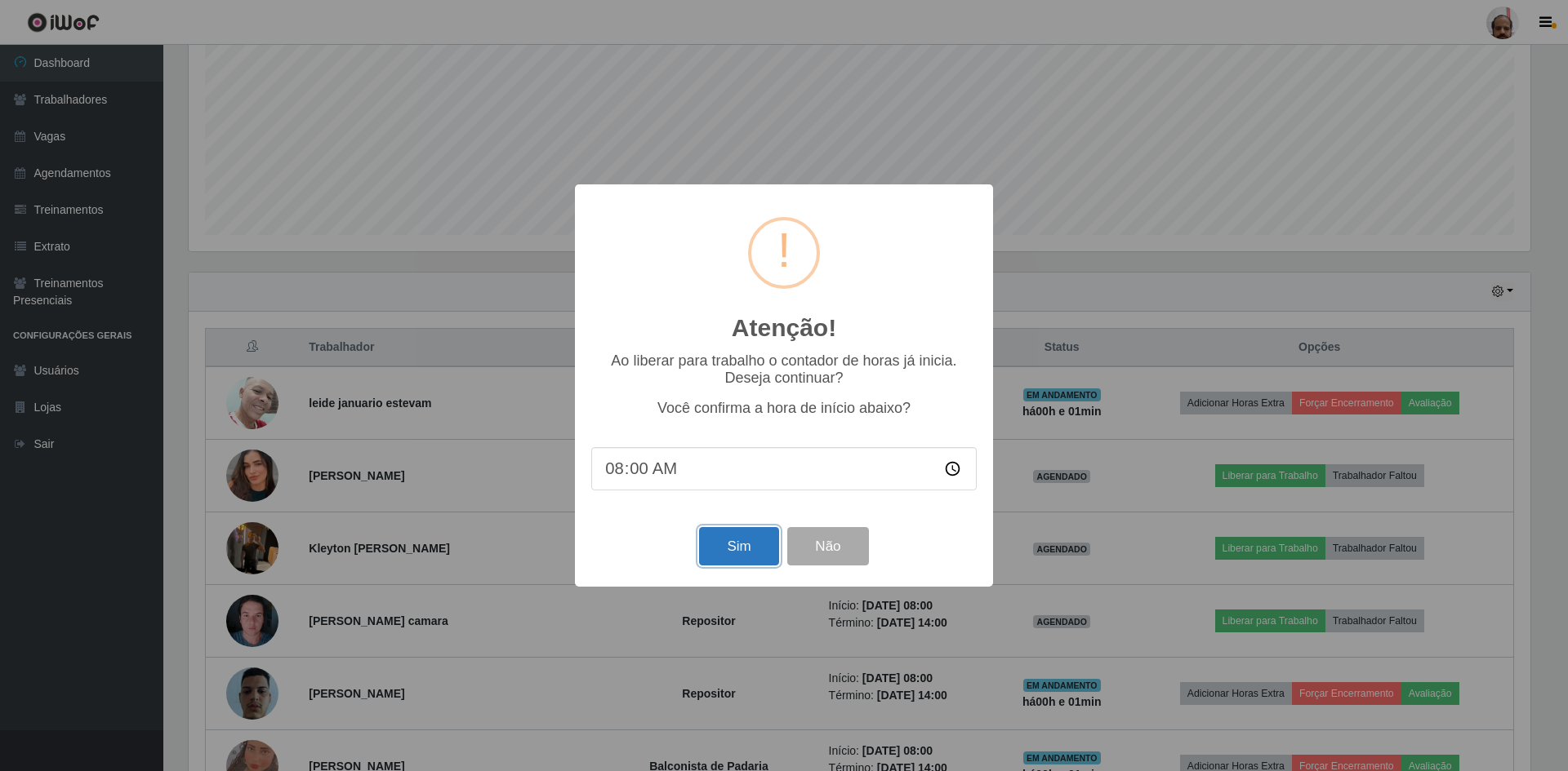
click at [745, 545] on button "Sim" at bounding box center [738, 546] width 79 height 38
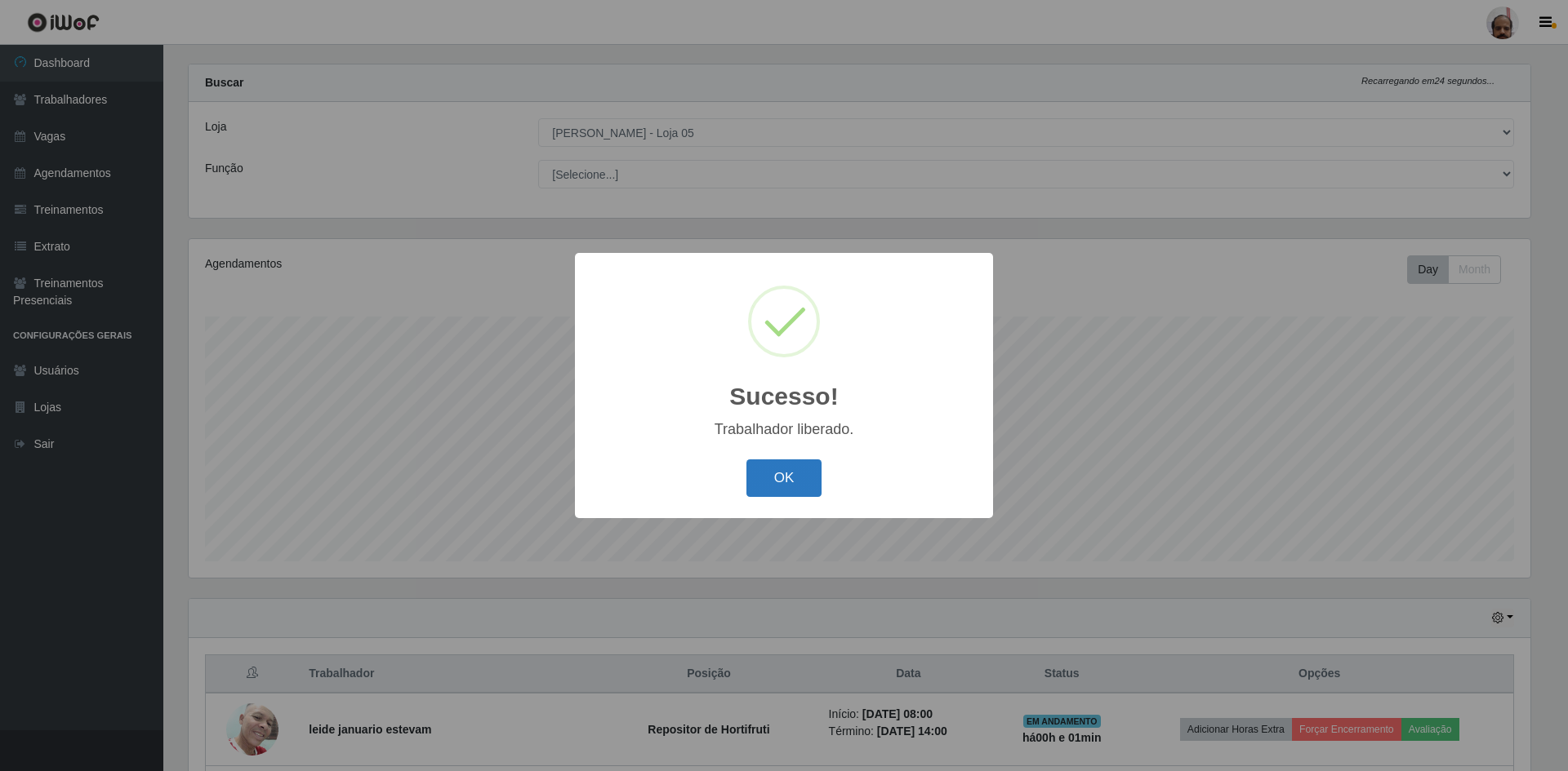
click at [788, 494] on button "OK" at bounding box center [784, 478] width 76 height 38
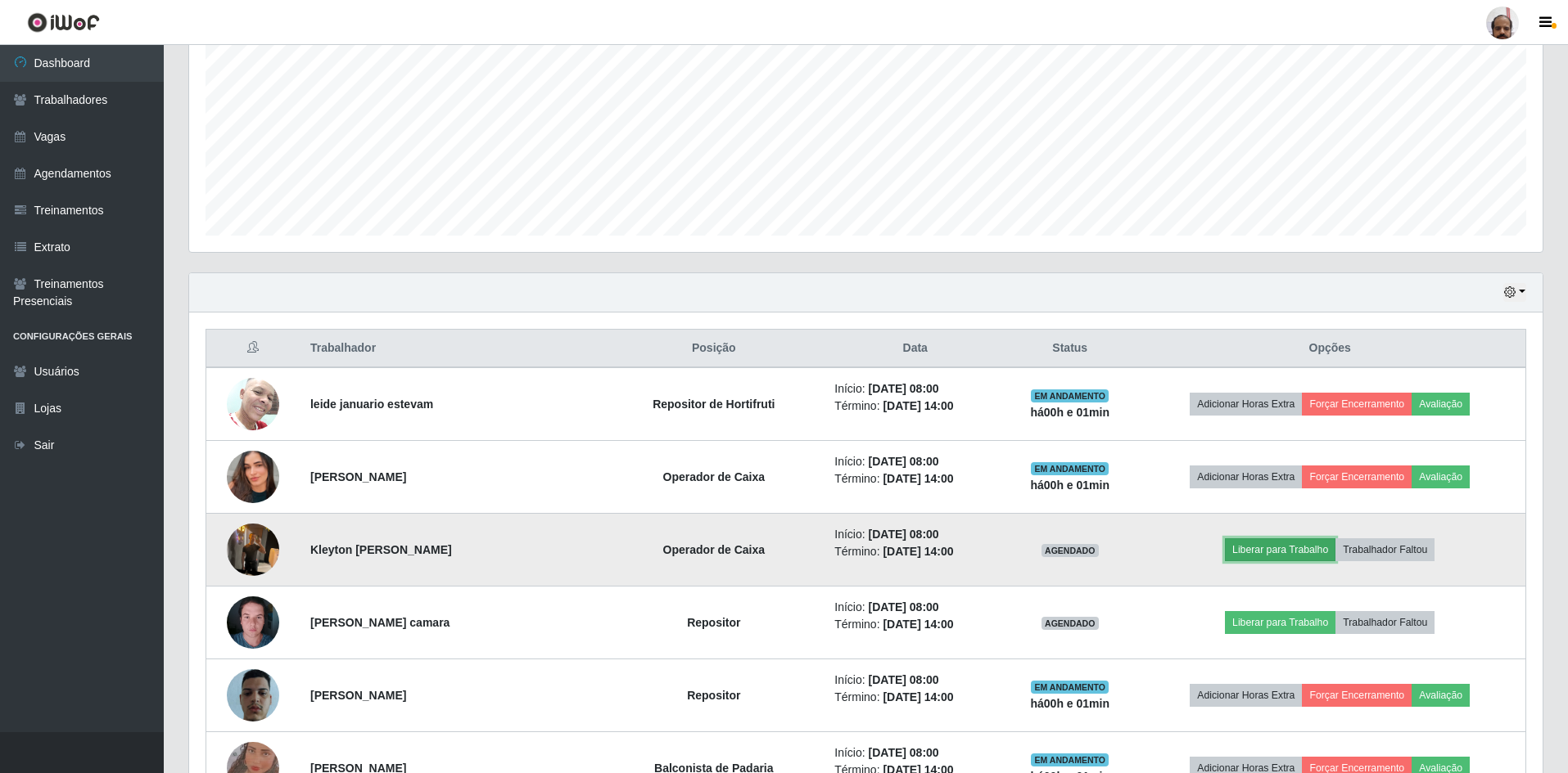
click at [1300, 545] on button "Liberar para Trabalho" at bounding box center [1279, 550] width 110 height 23
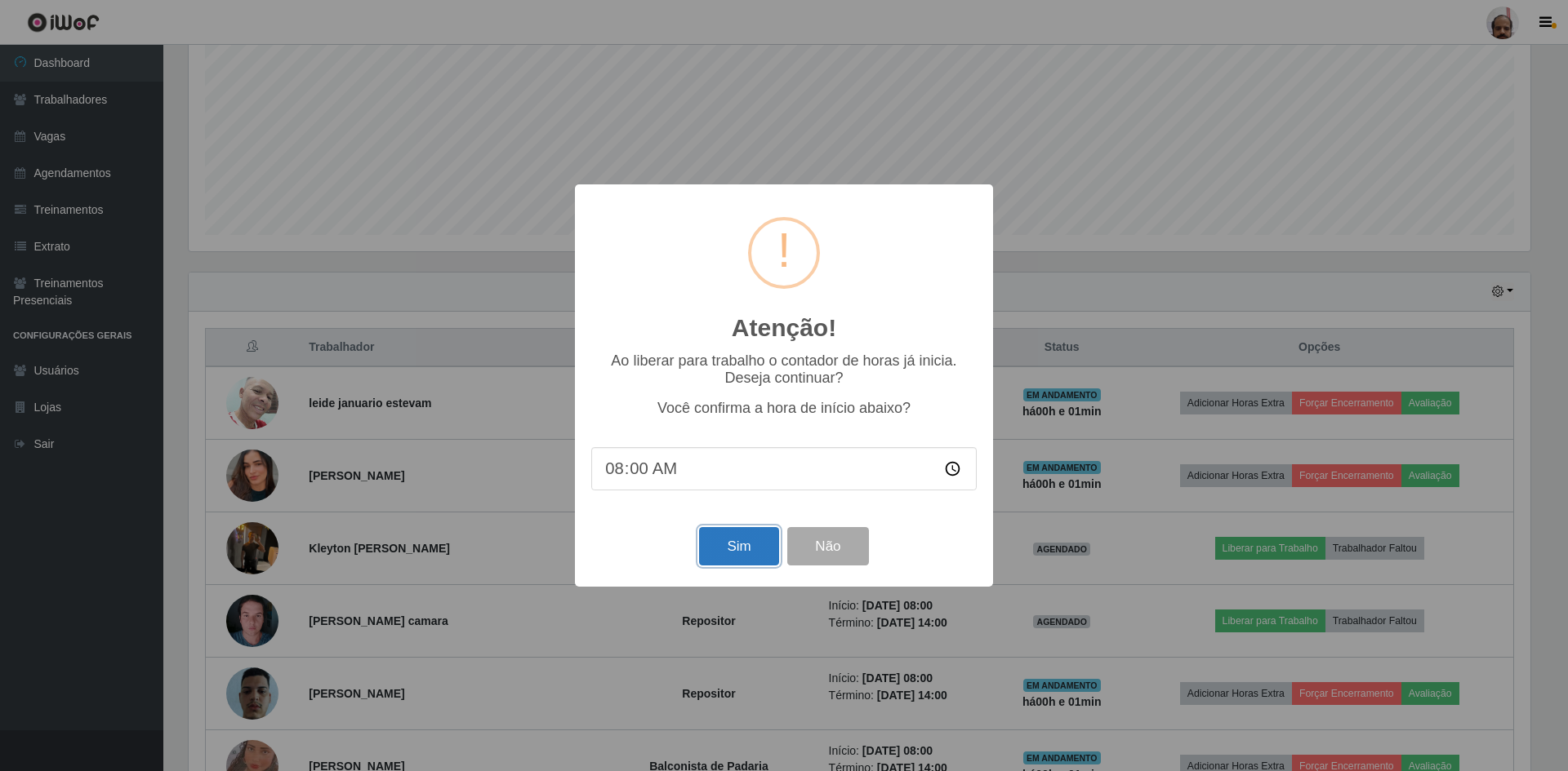
click at [755, 546] on button "Sim" at bounding box center [738, 546] width 79 height 38
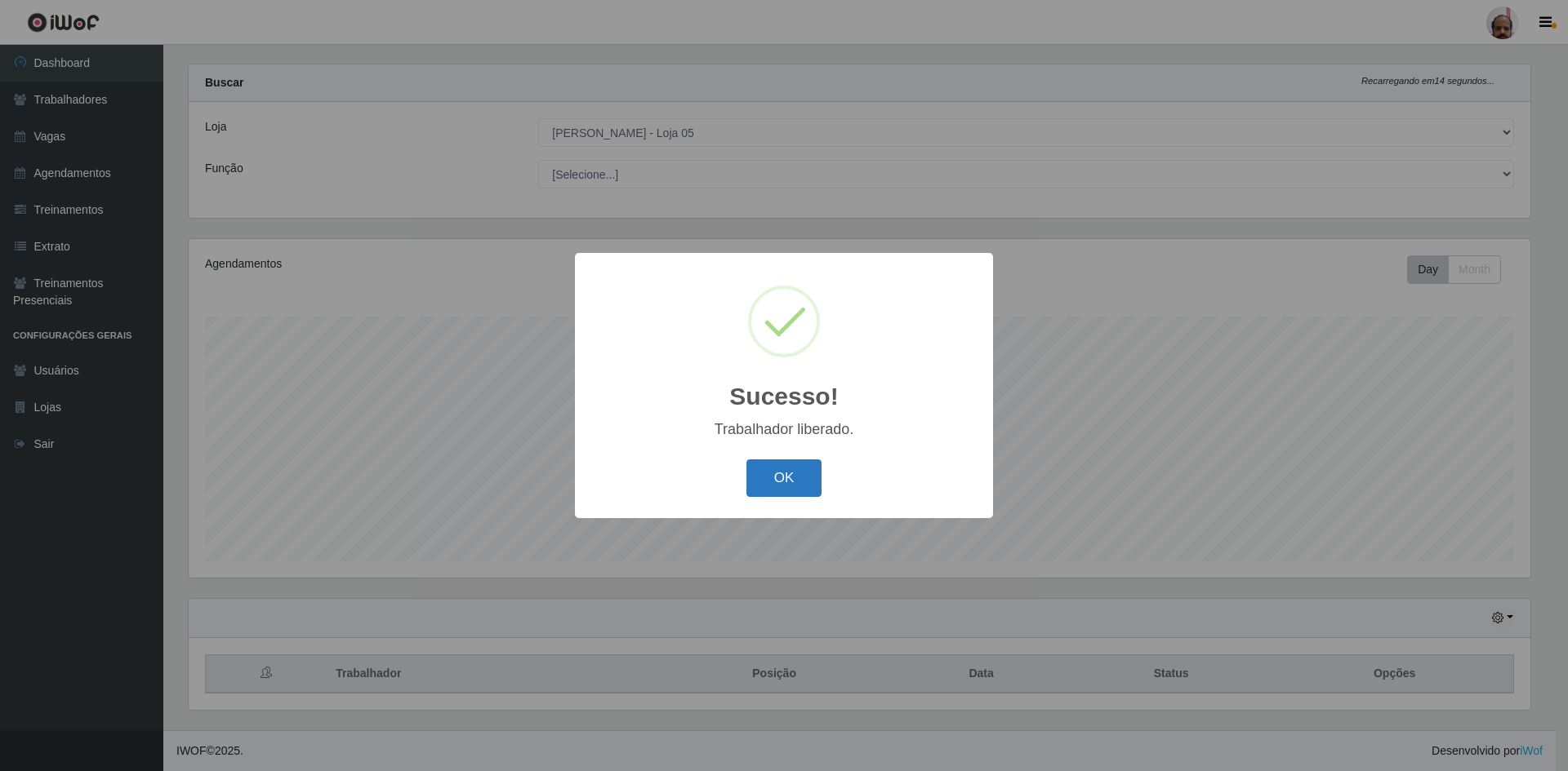
click at [801, 488] on button "OK" at bounding box center [784, 478] width 76 height 38
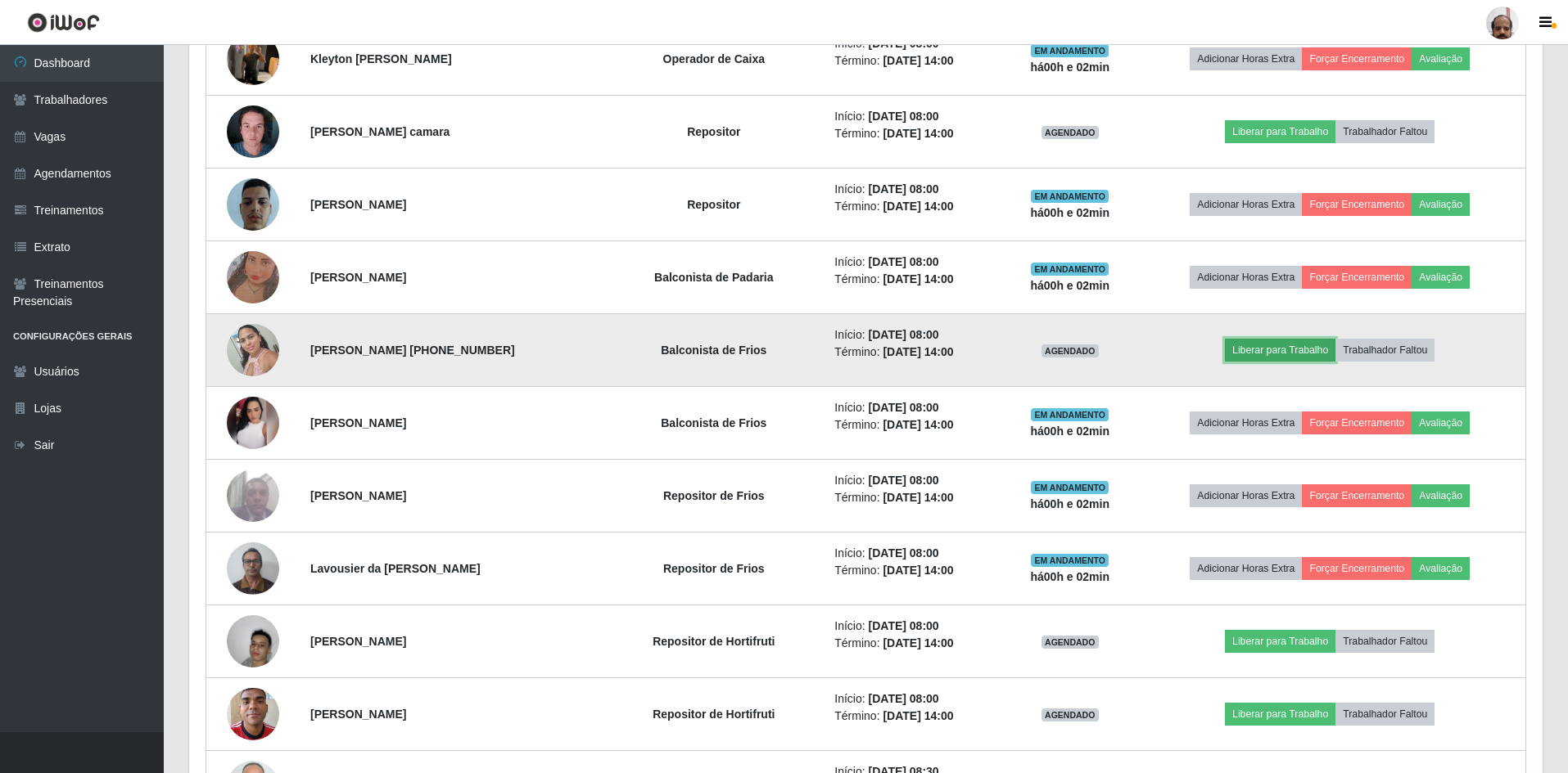
click at [1298, 347] on button "Liberar para Trabalho" at bounding box center [1279, 351] width 110 height 23
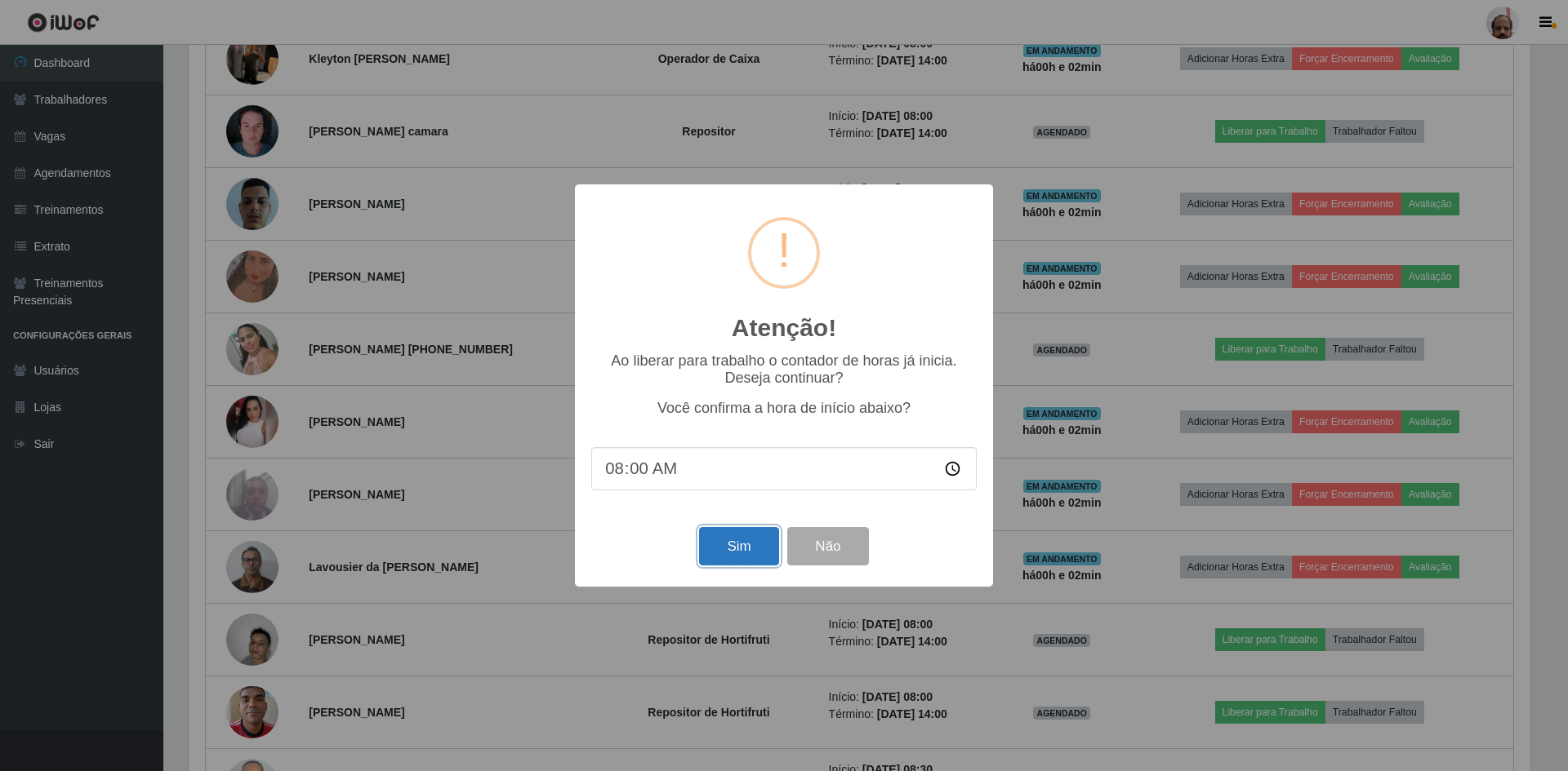
click at [764, 552] on button "Sim" at bounding box center [738, 546] width 79 height 38
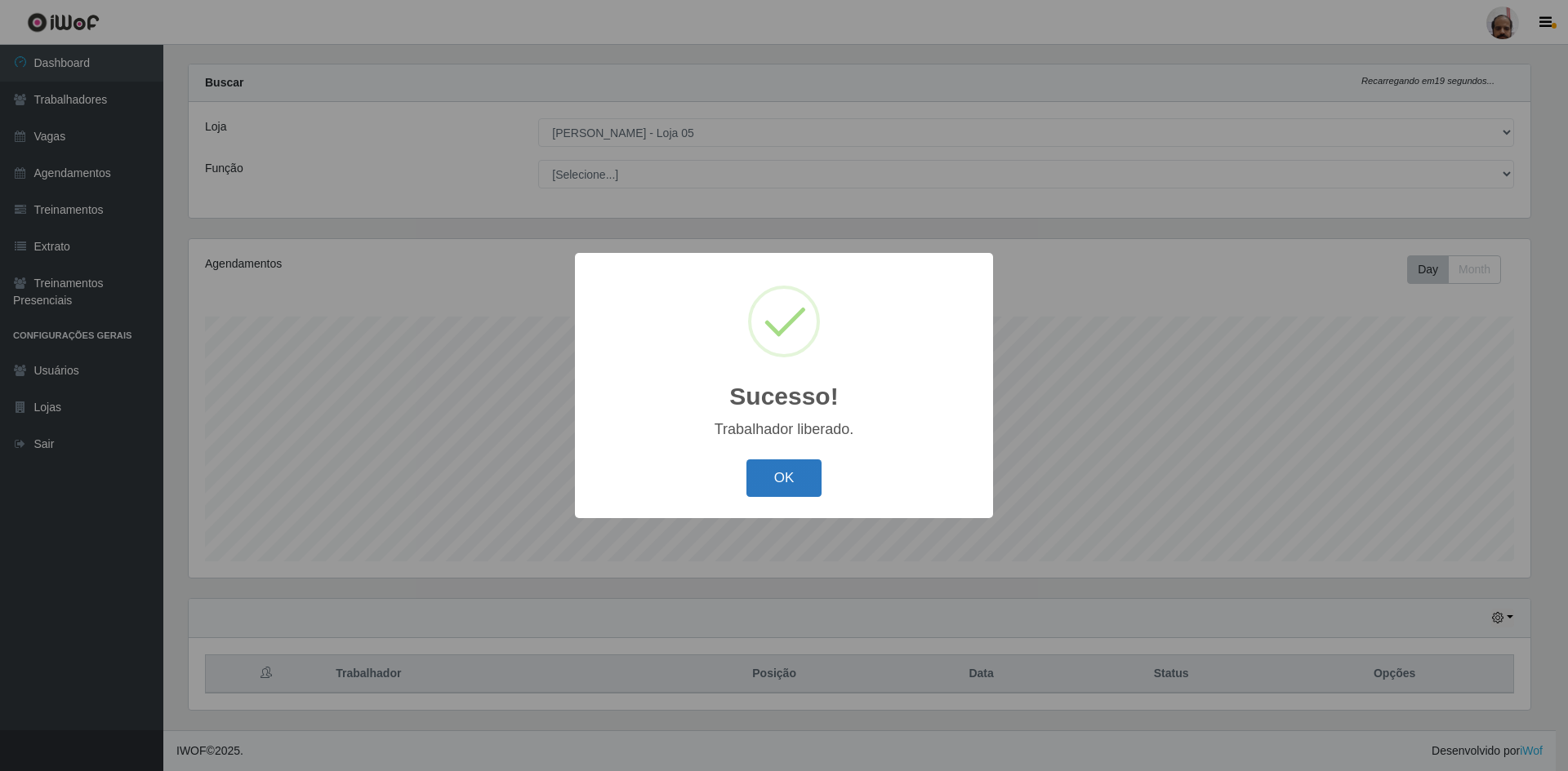
click at [788, 484] on button "OK" at bounding box center [784, 478] width 76 height 38
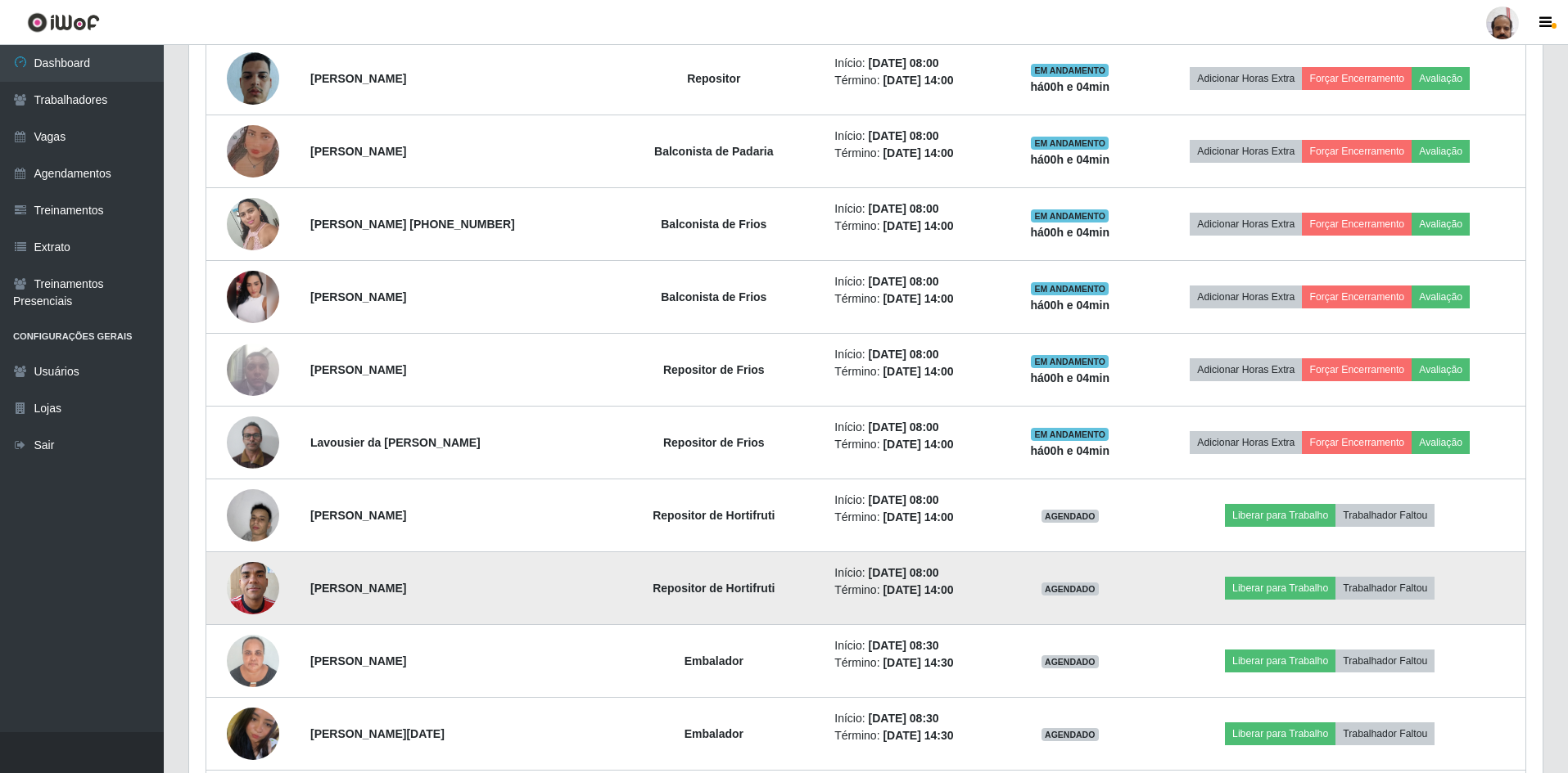
scroll to position [1004, 0]
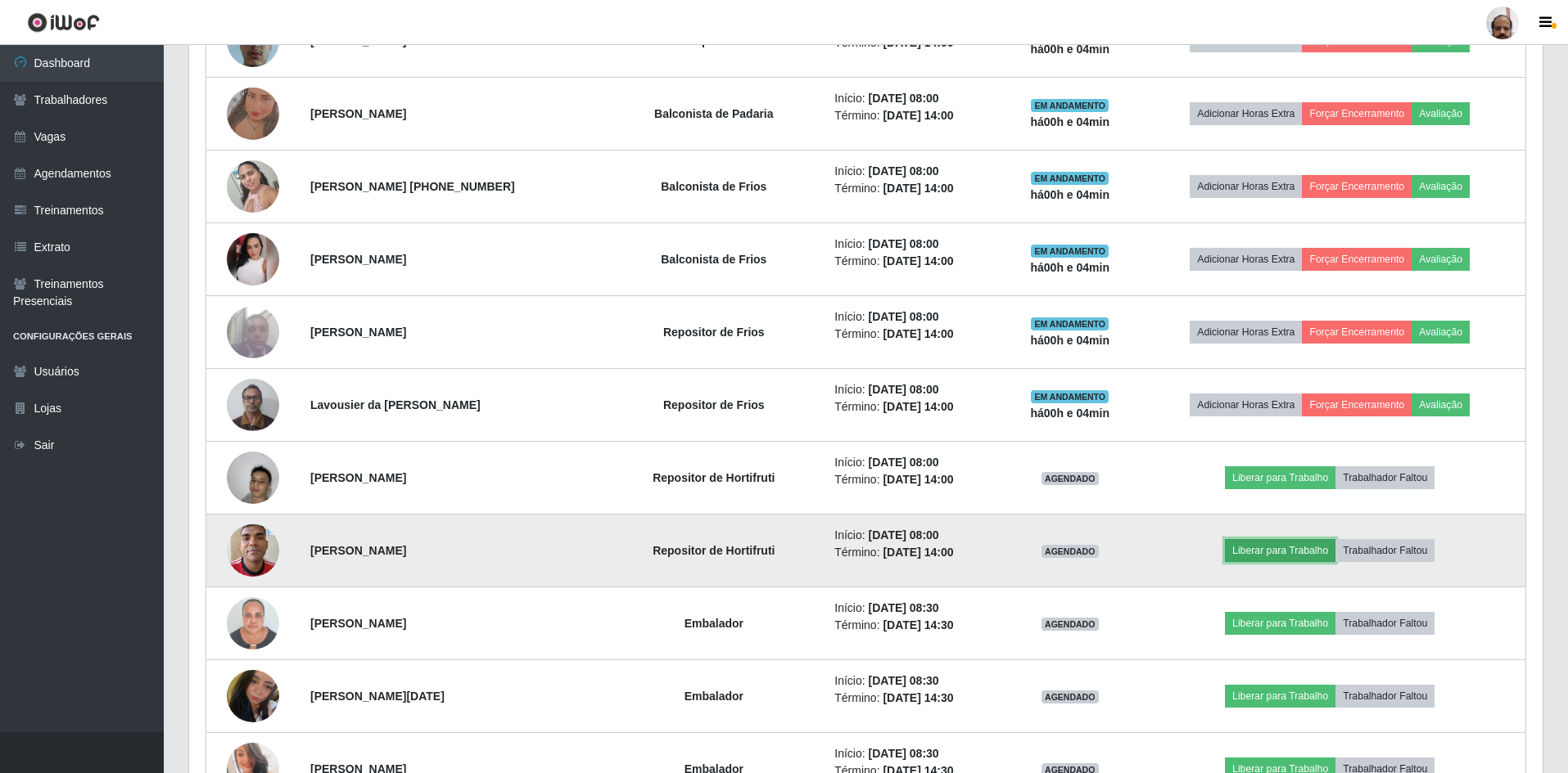
click at [1296, 553] on button "Liberar para Trabalho" at bounding box center [1279, 551] width 110 height 23
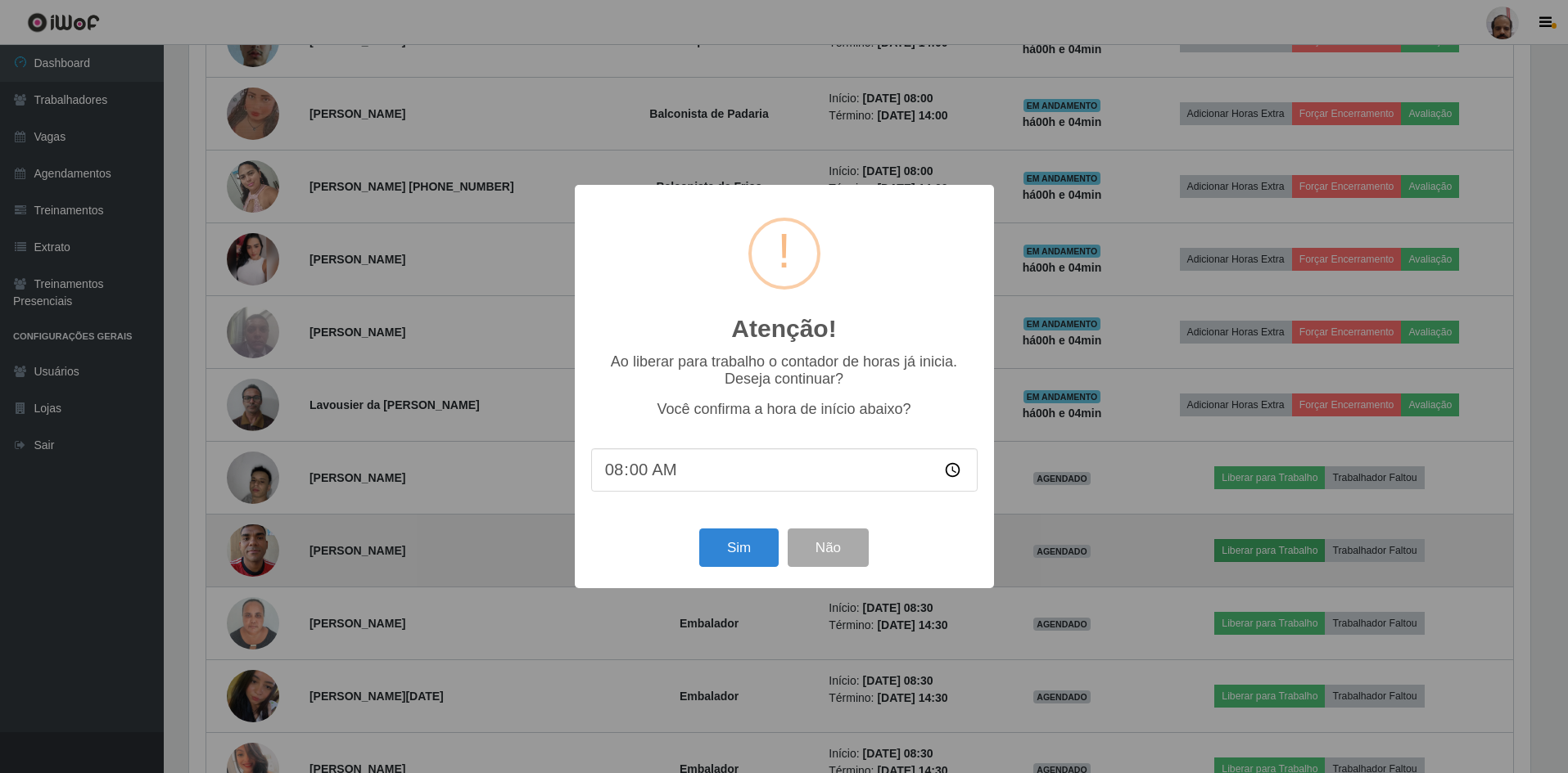
scroll to position [340, 1345]
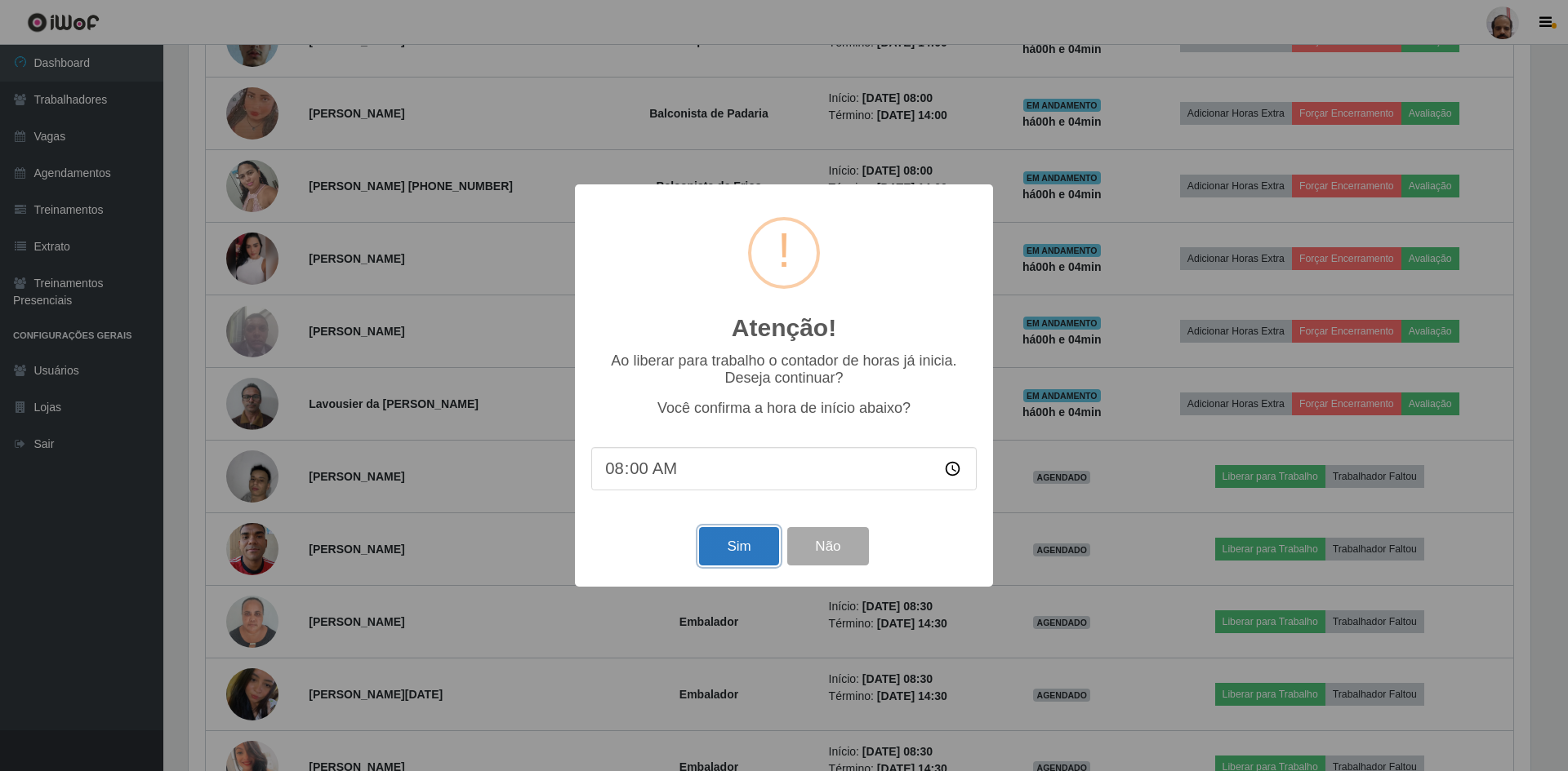
click at [743, 550] on button "Sim" at bounding box center [738, 546] width 79 height 38
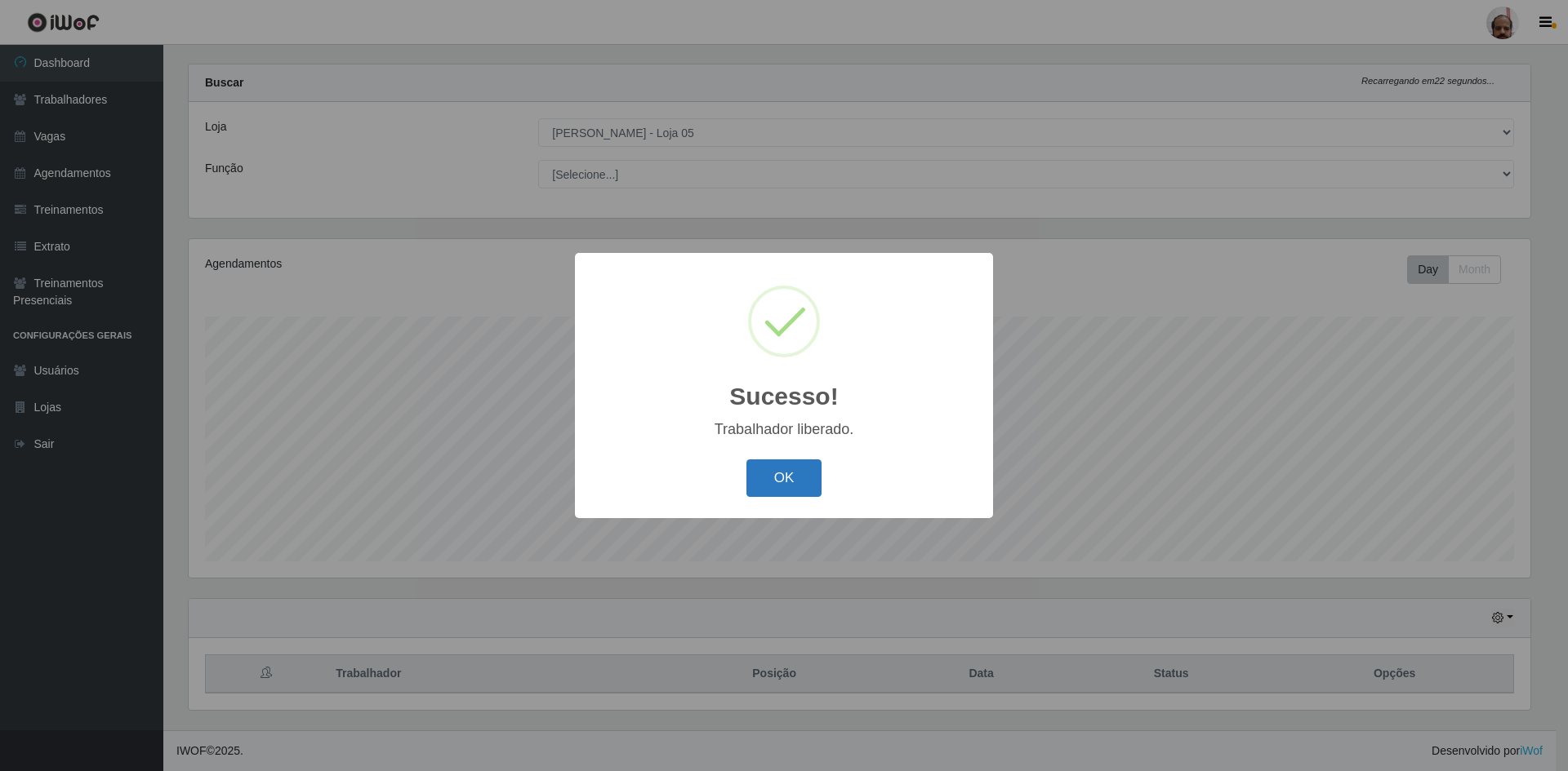
click at [769, 485] on button "OK" at bounding box center [784, 478] width 76 height 38
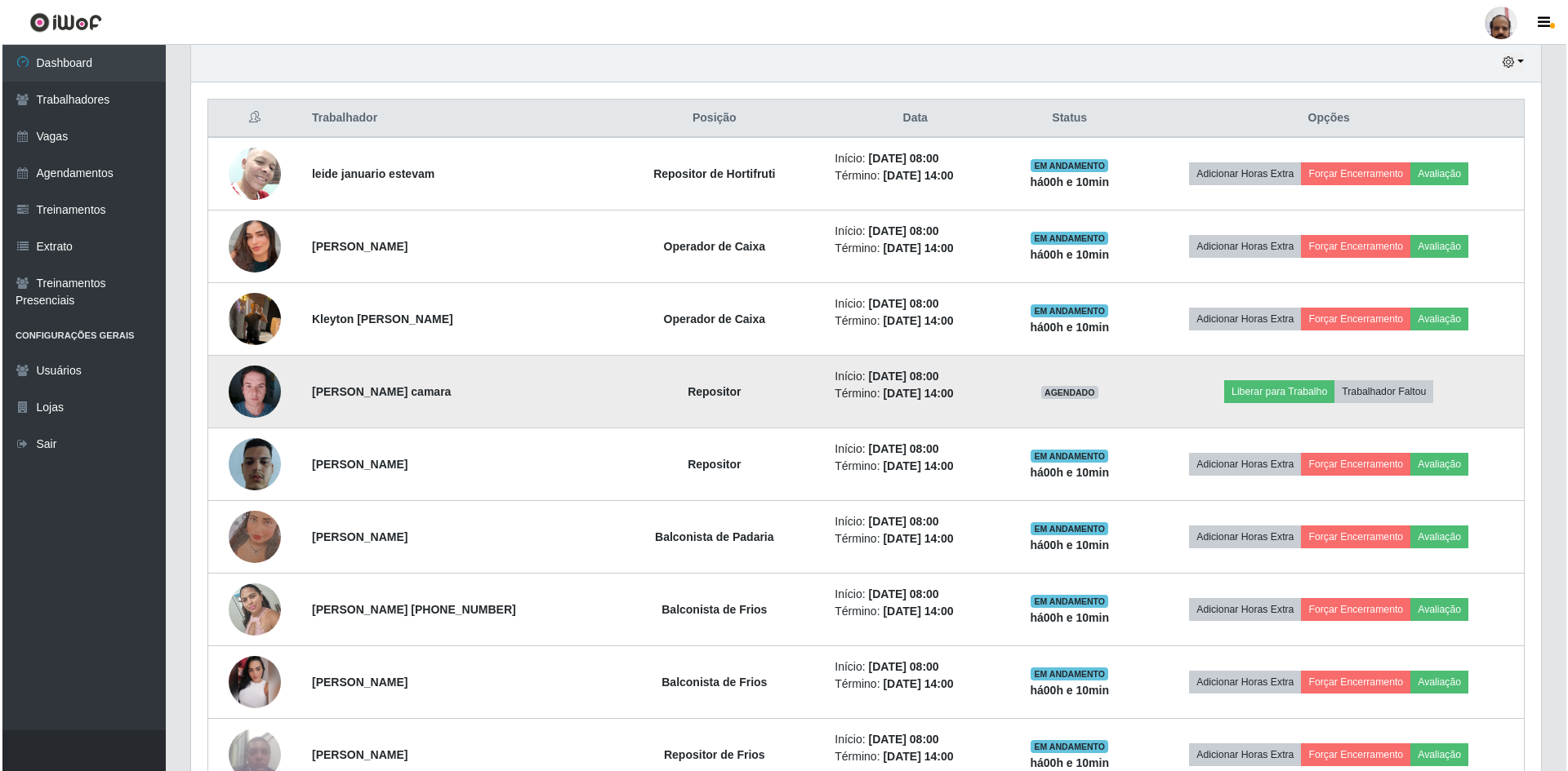
scroll to position [593, 0]
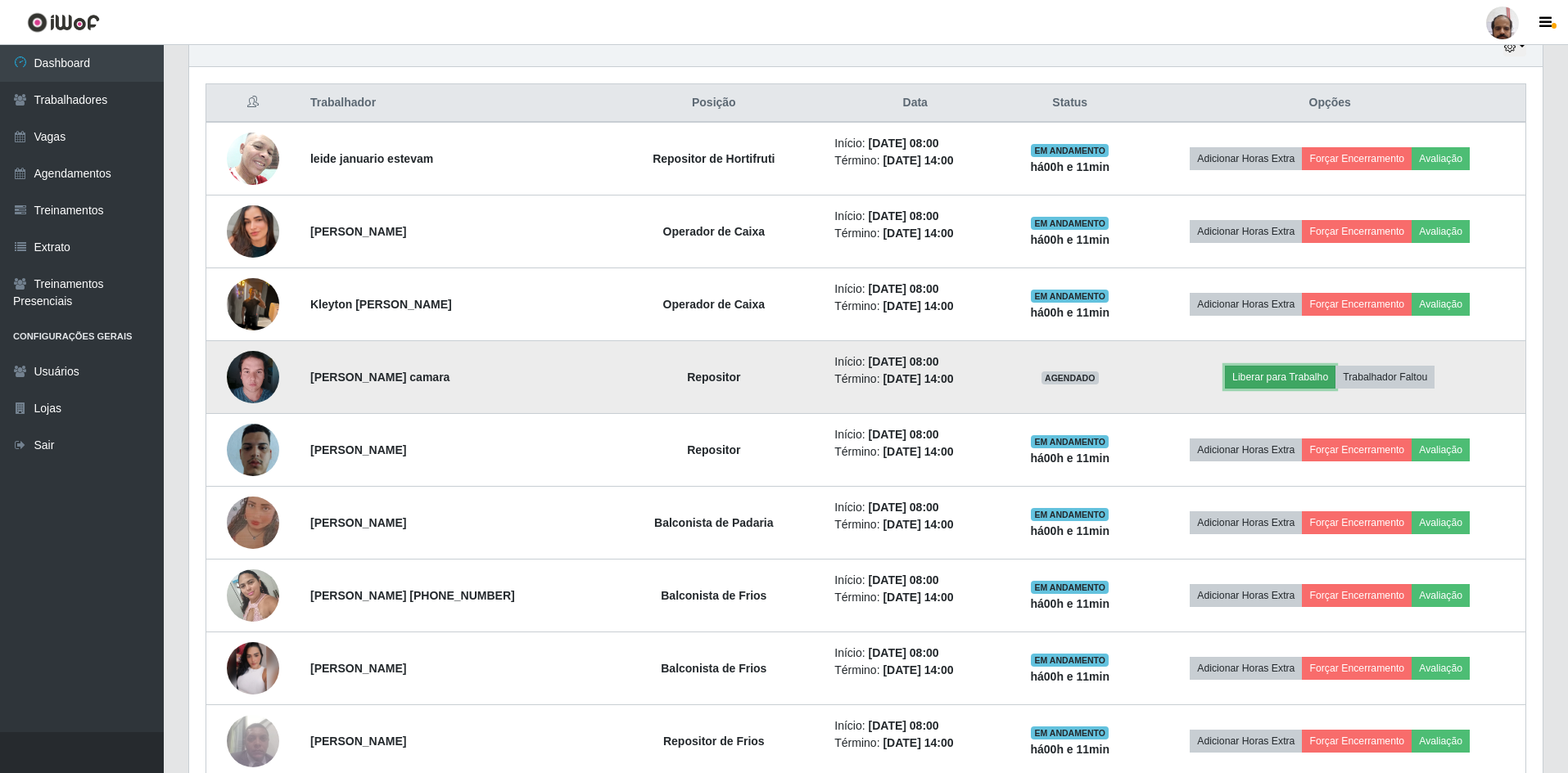
click at [1286, 381] on button "Liberar para Trabalho" at bounding box center [1279, 378] width 110 height 23
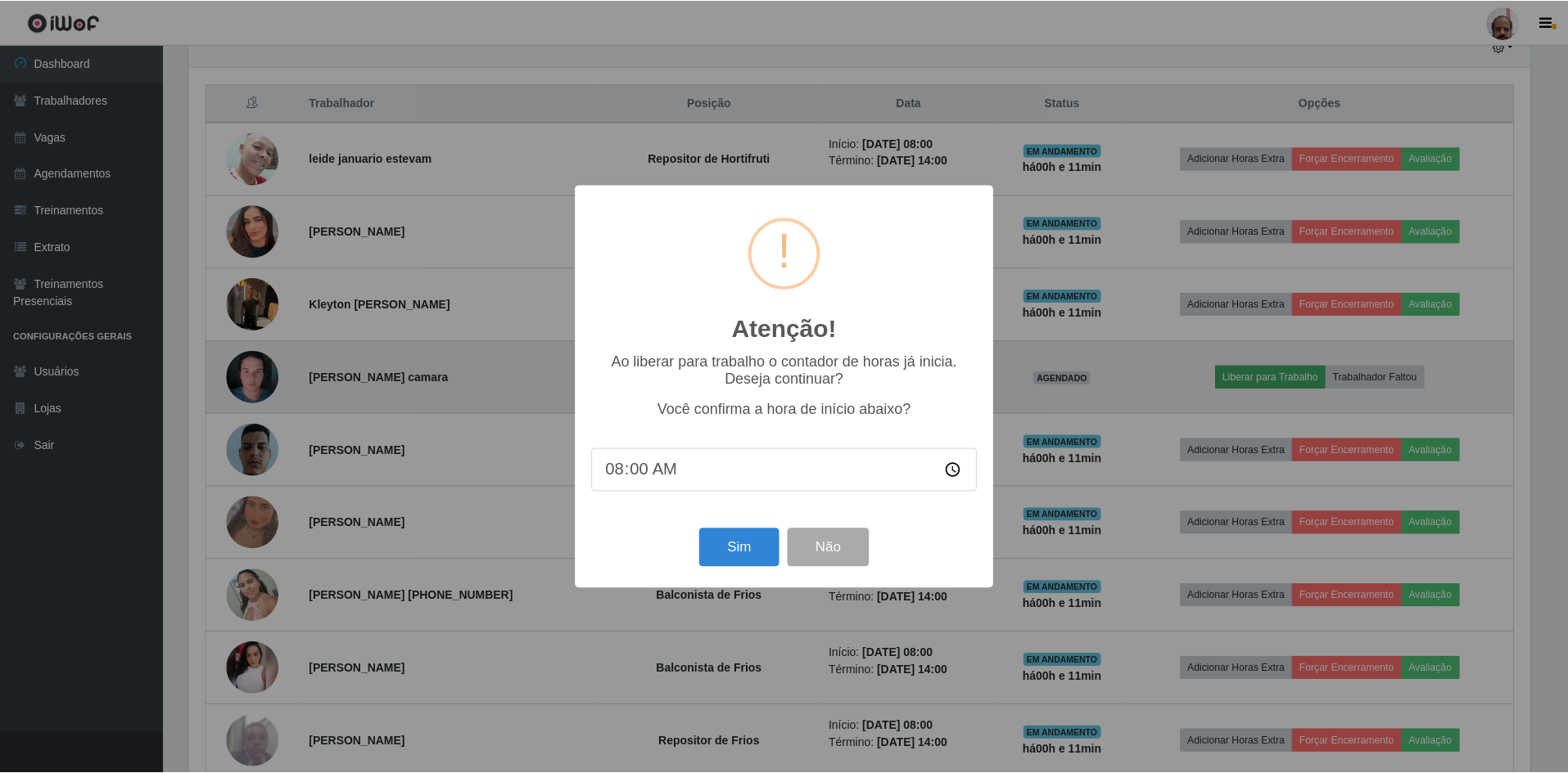
scroll to position [340, 1345]
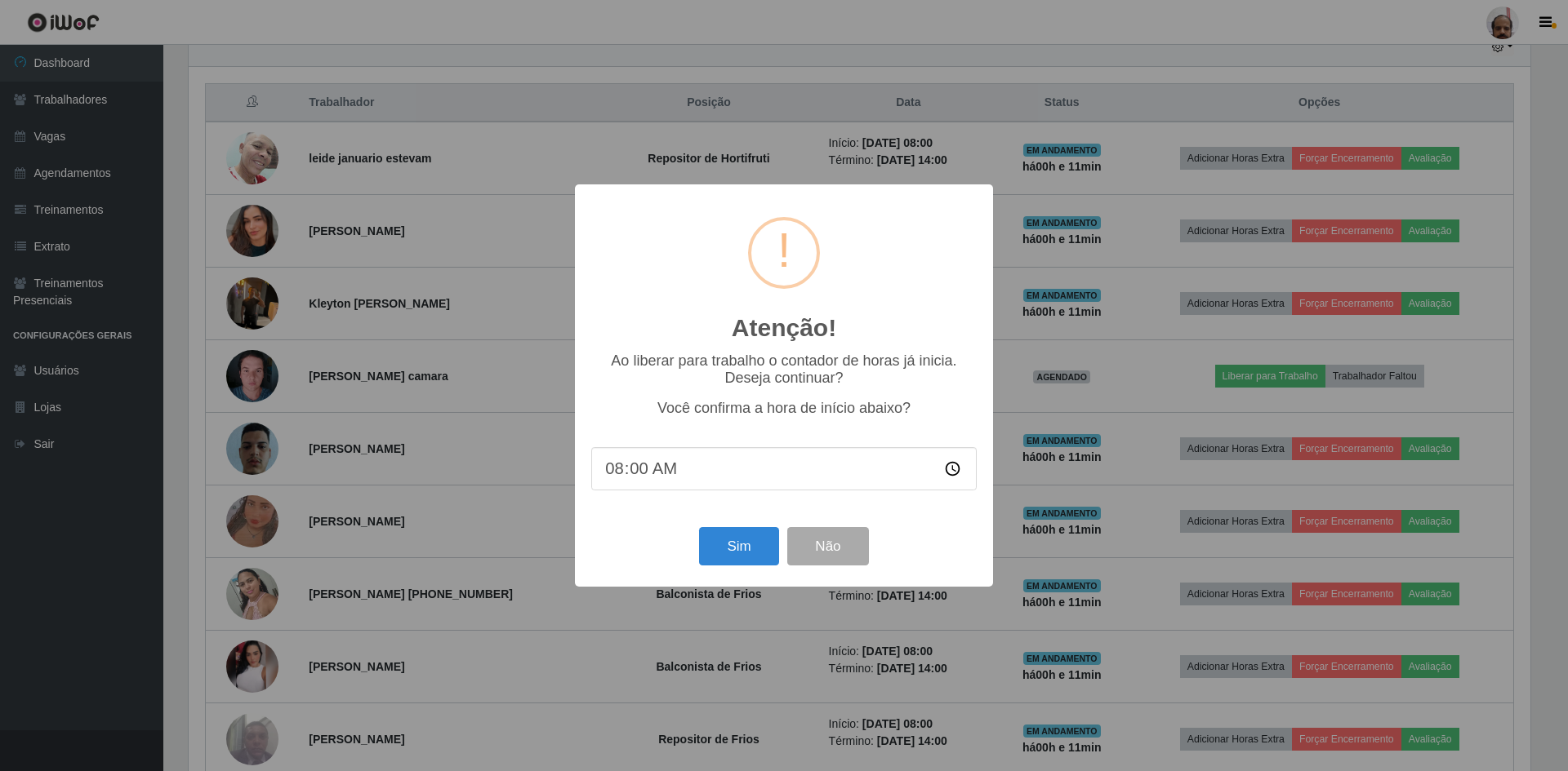
click at [646, 475] on input "08:00" at bounding box center [784, 468] width 386 height 43
type input "08:11"
click at [756, 549] on button "Sim" at bounding box center [738, 546] width 79 height 38
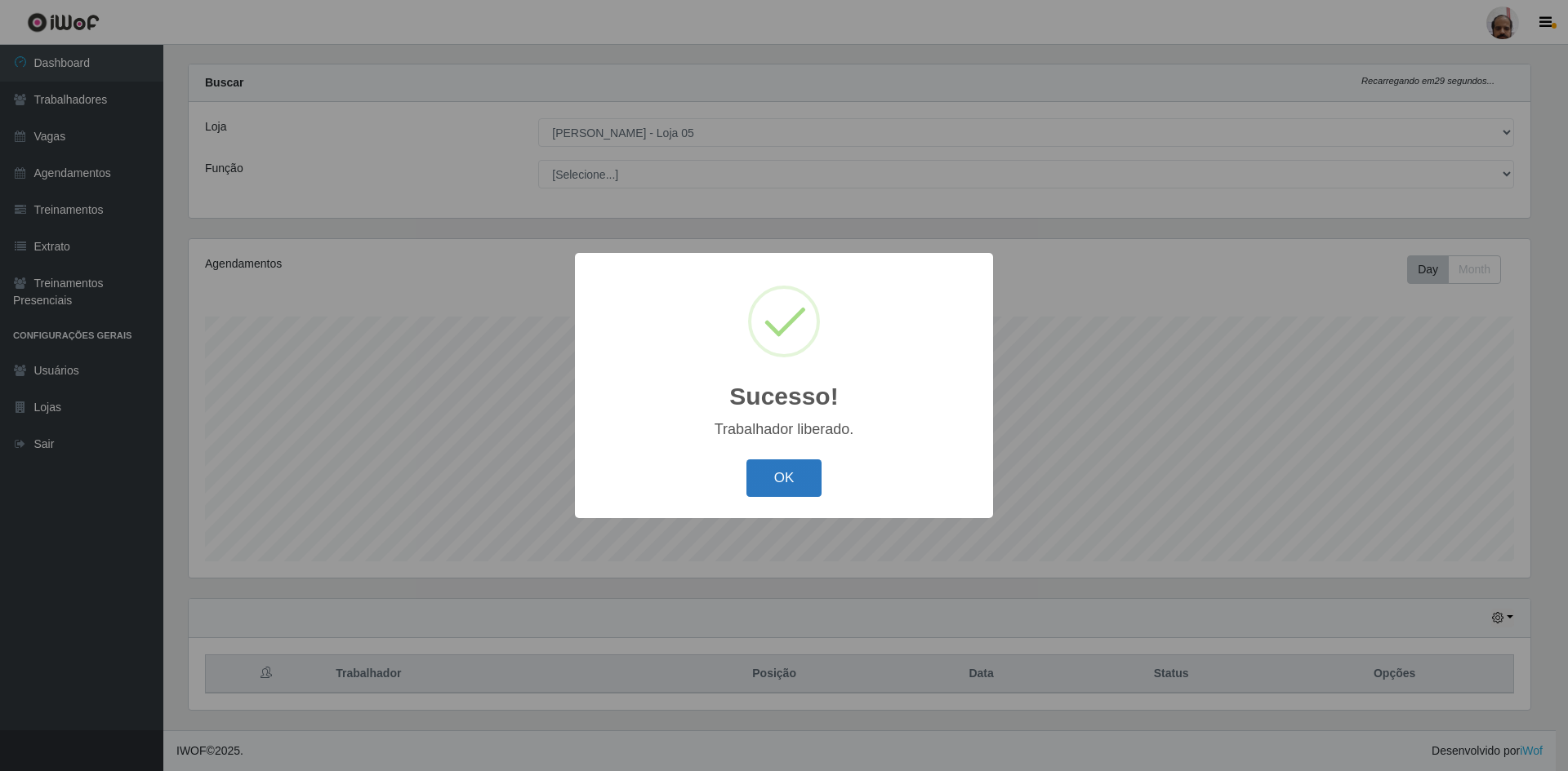
click at [778, 487] on button "OK" at bounding box center [784, 478] width 76 height 38
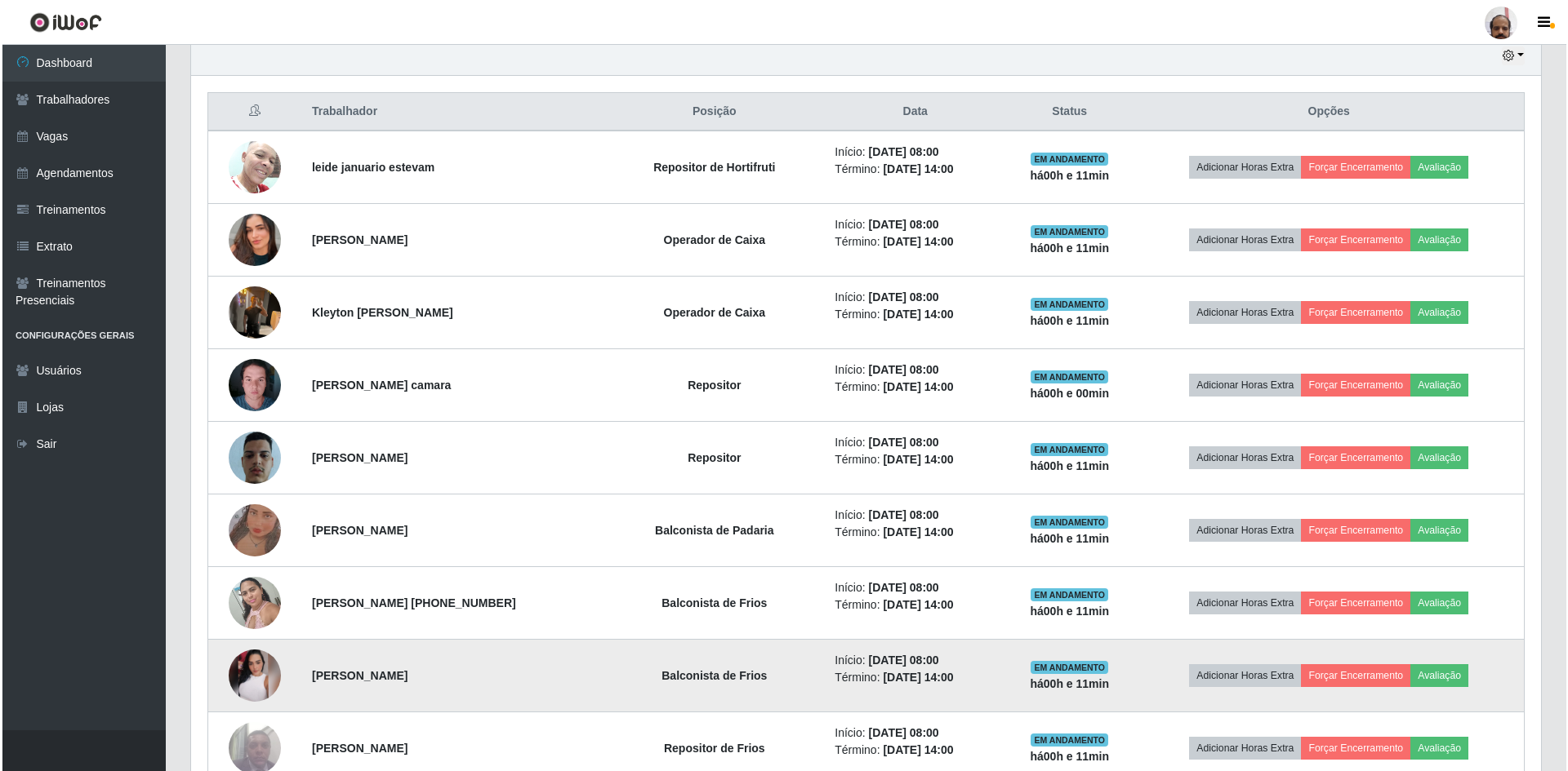
scroll to position [593, 0]
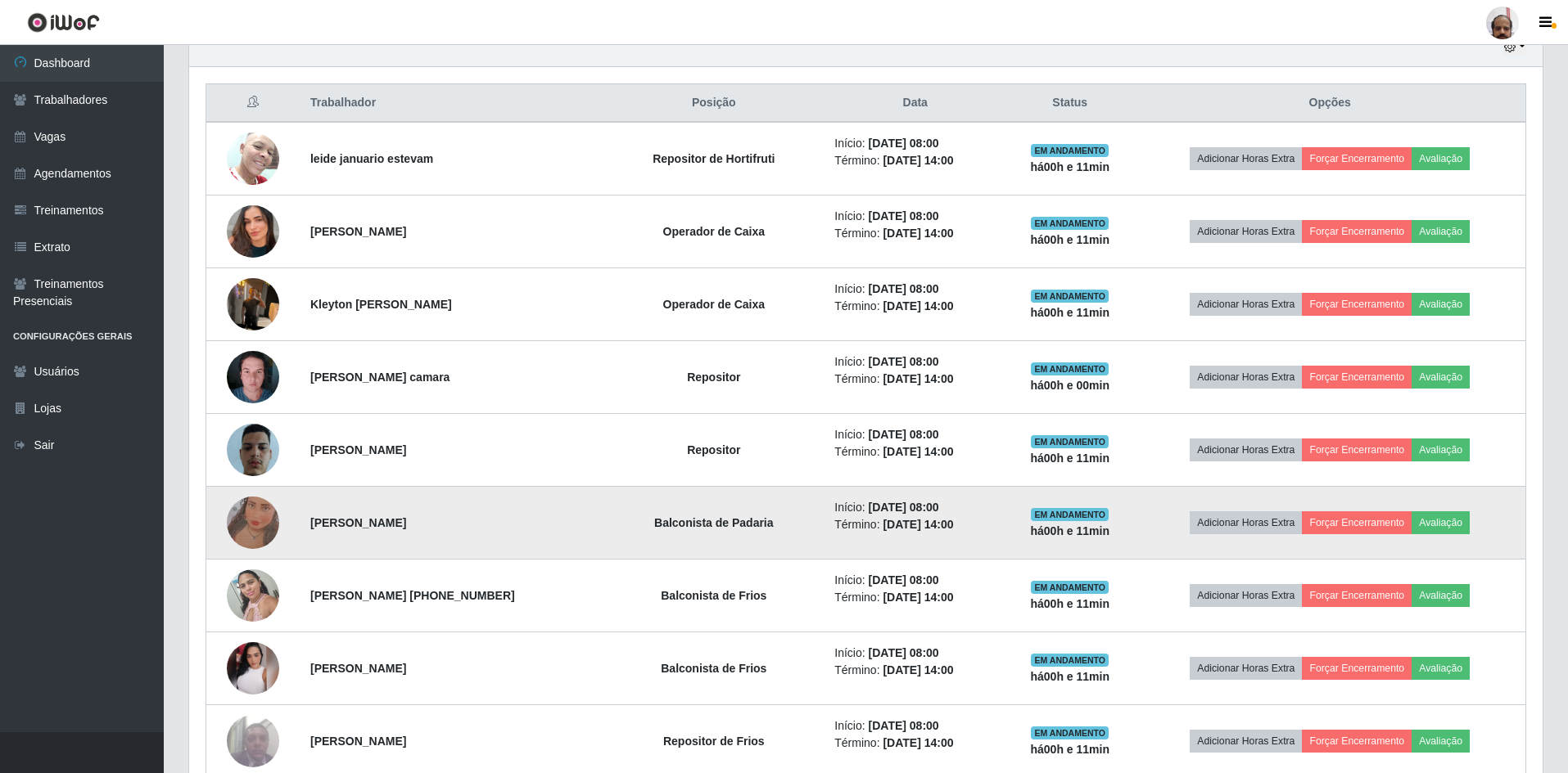
click at [254, 526] on img at bounding box center [252, 523] width 53 height 116
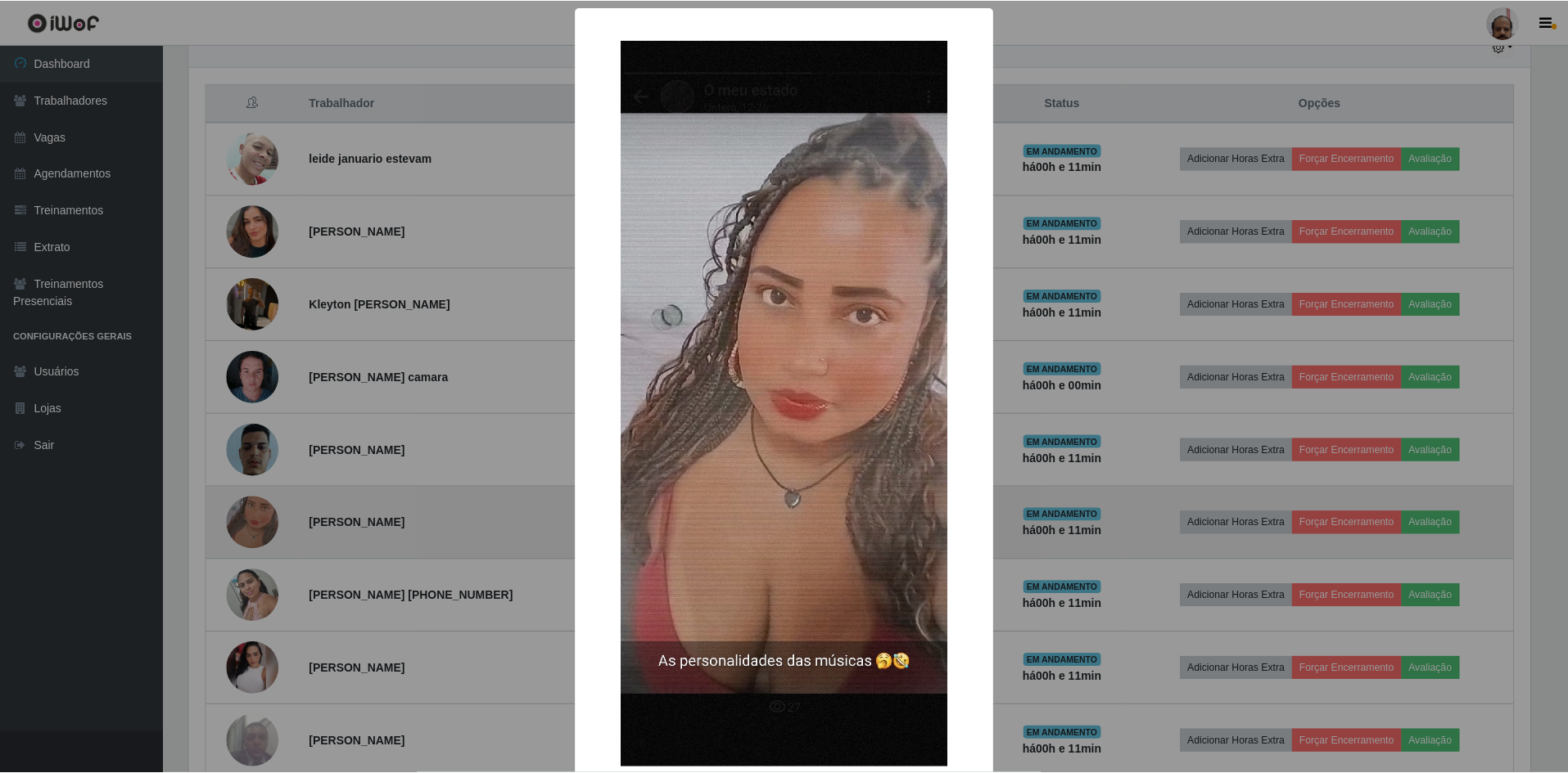
scroll to position [340, 1345]
click at [254, 526] on div "× OK Cancel" at bounding box center [786, 386] width 1572 height 773
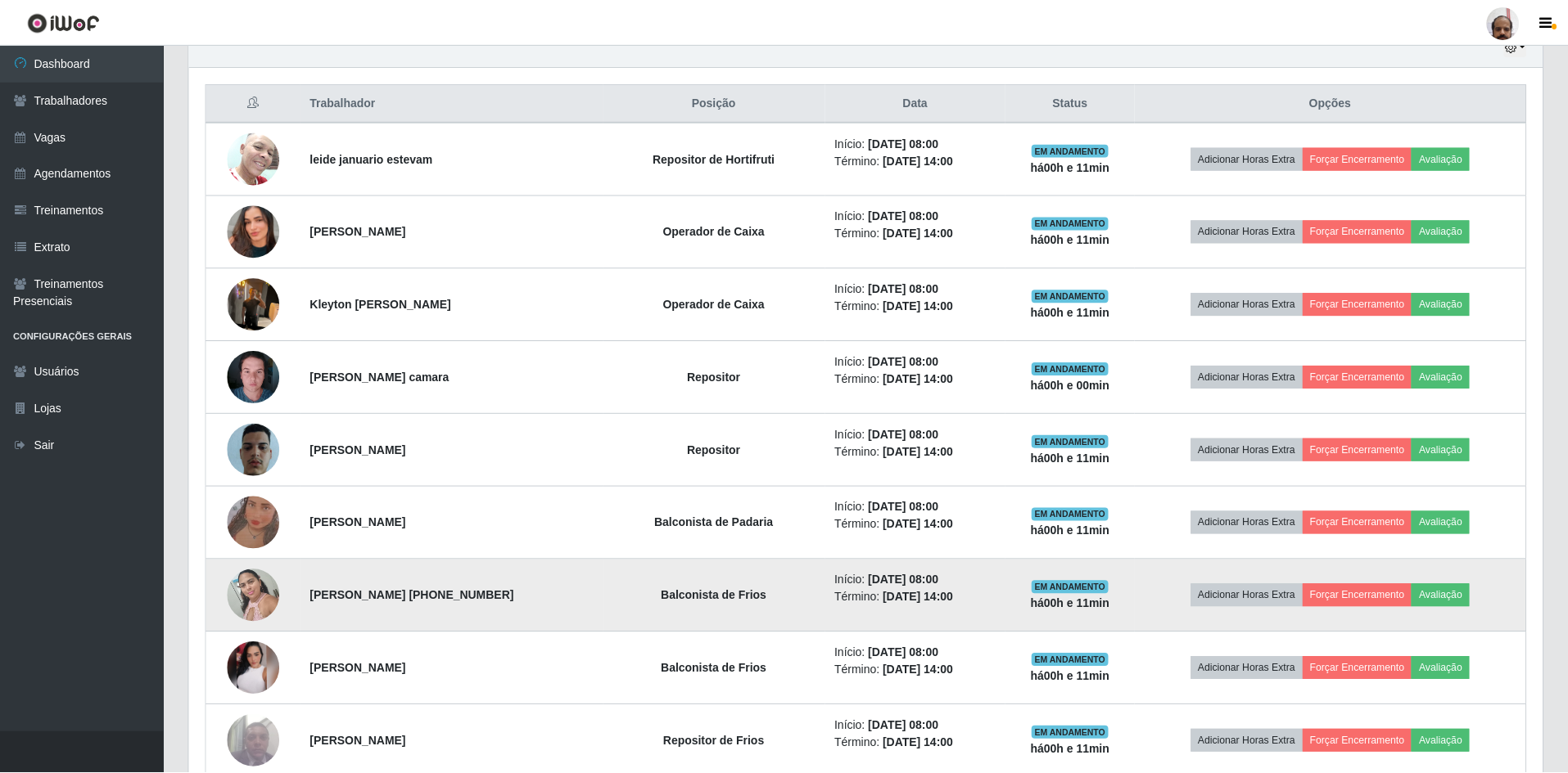
scroll to position [340, 1353]
click at [256, 576] on img at bounding box center [252, 596] width 53 height 70
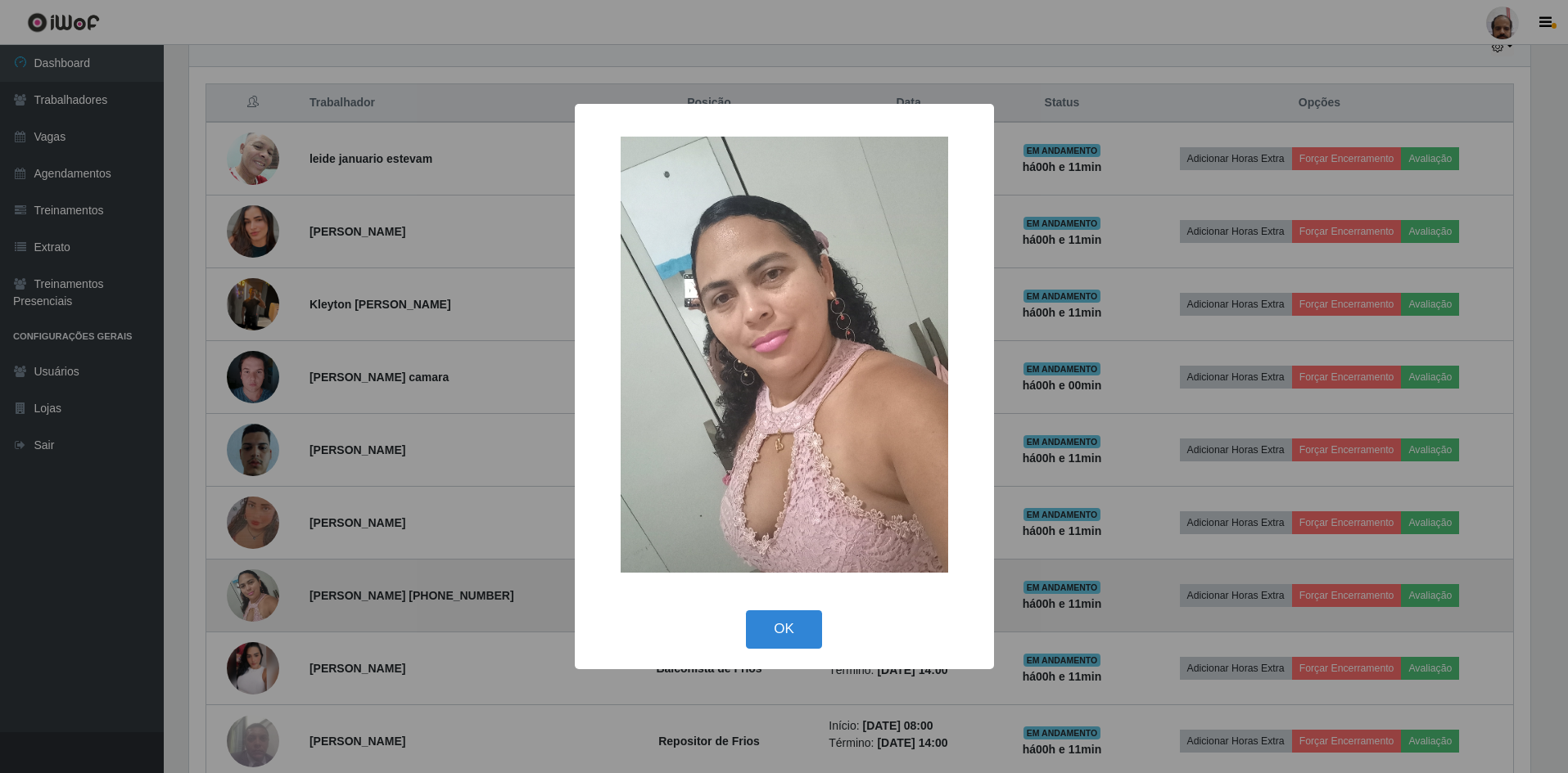
scroll to position [340, 1345]
click at [256, 576] on div "× OK Cancel" at bounding box center [786, 386] width 1572 height 773
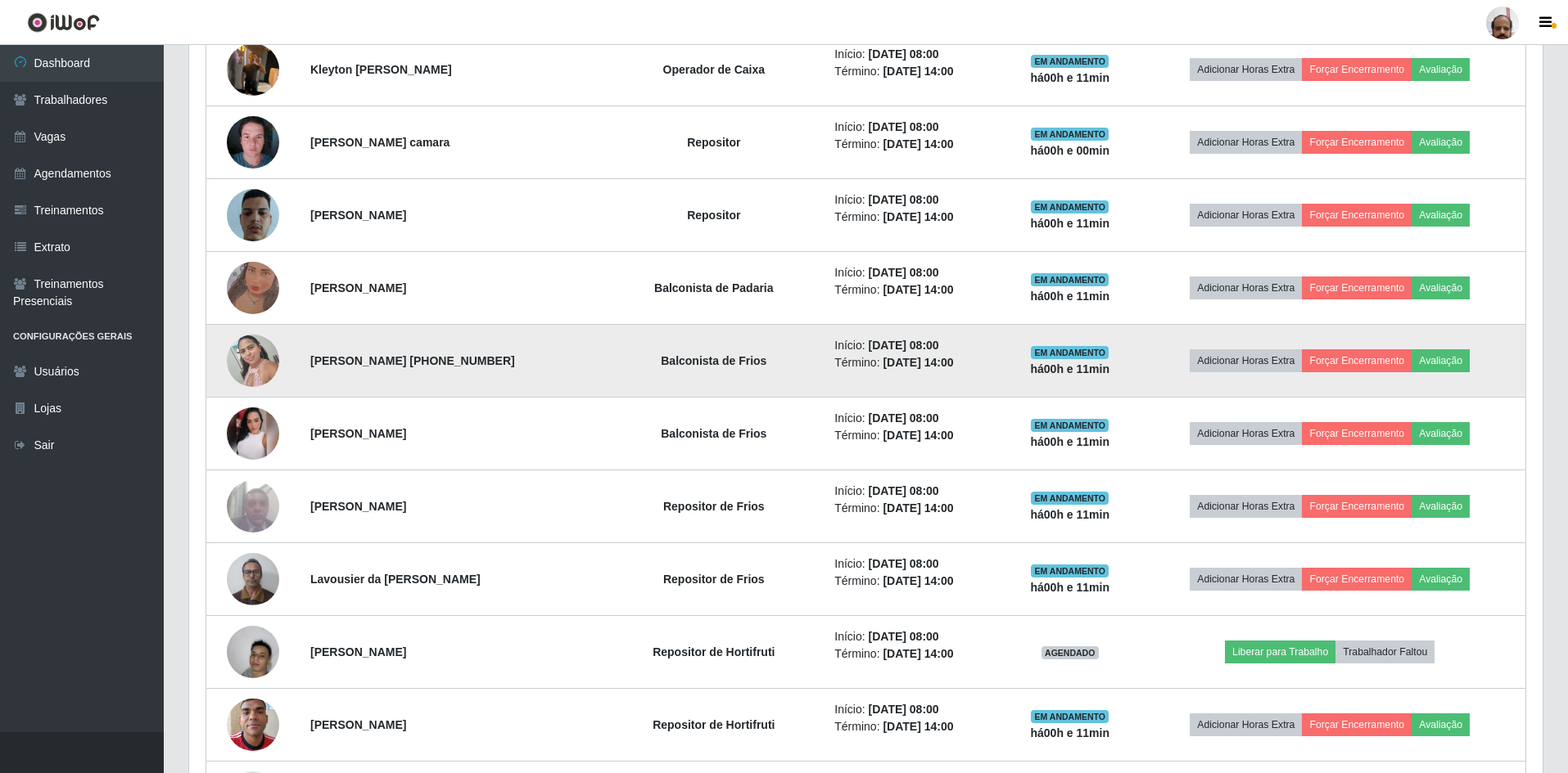
scroll to position [922, 0]
